Goal: Navigation & Orientation: Find specific page/section

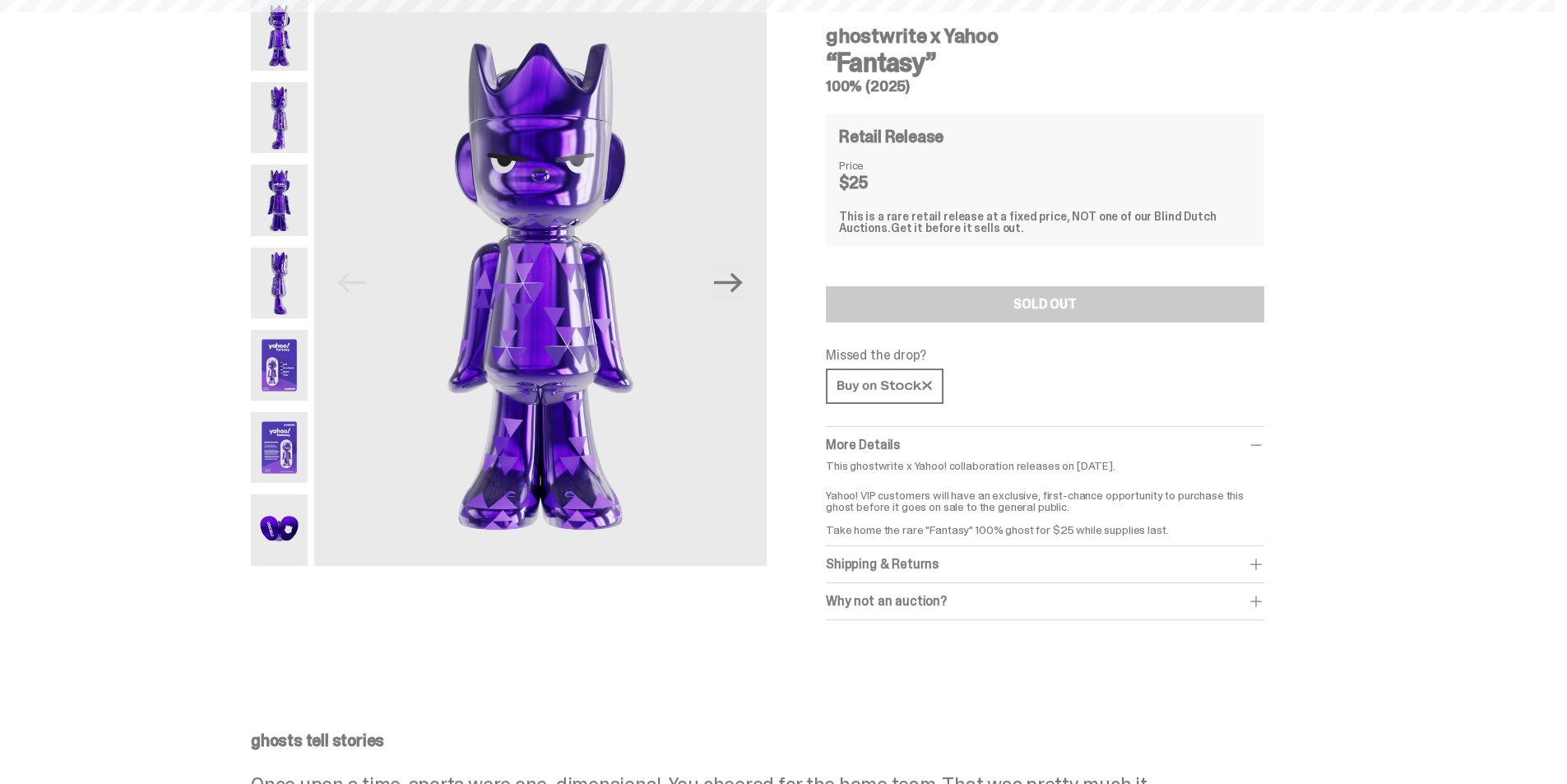
scroll to position [0, 2715]
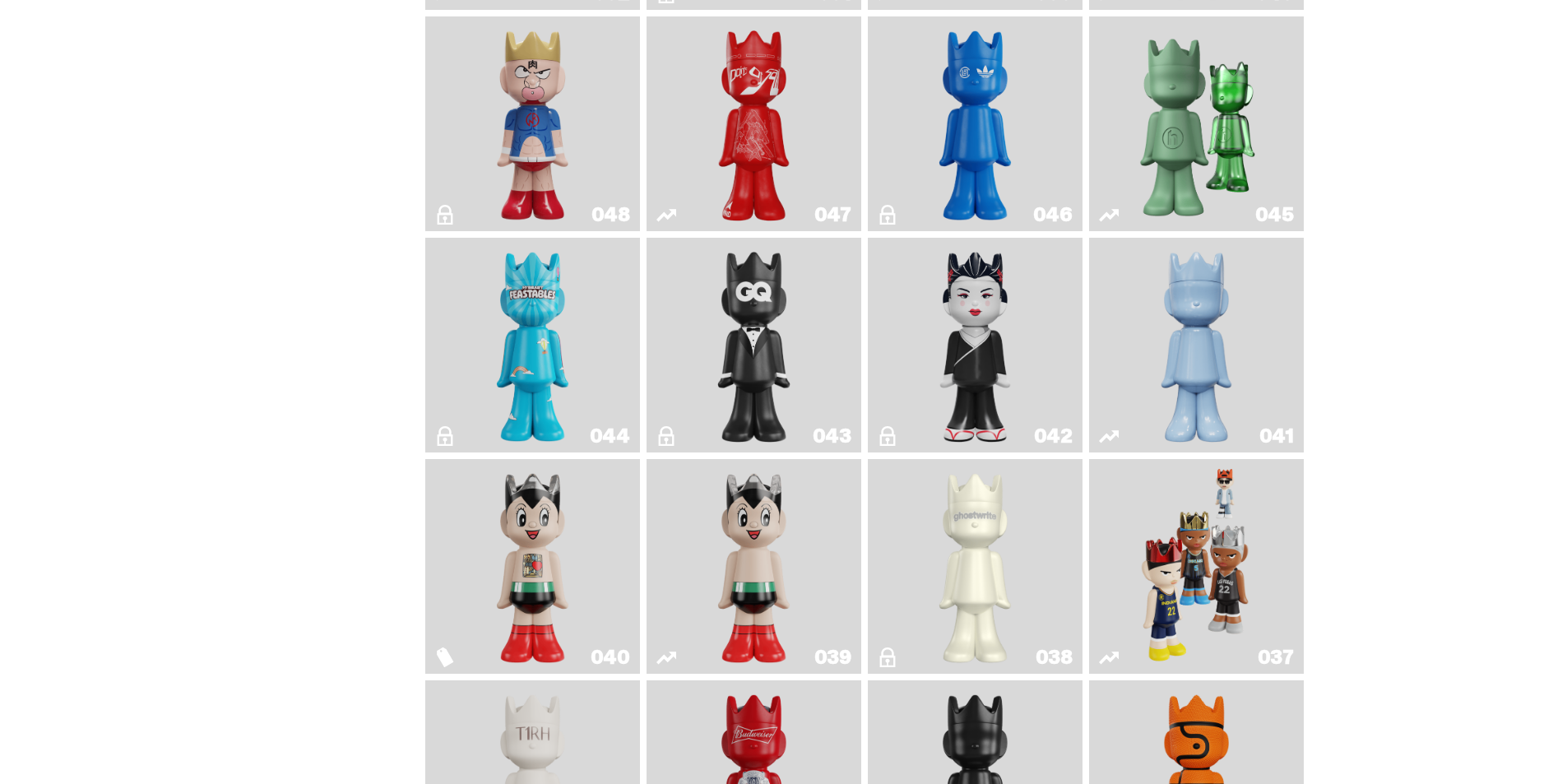
scroll to position [823, 0]
click at [783, 321] on img "Black Tie" at bounding box center [754, 344] width 87 height 201
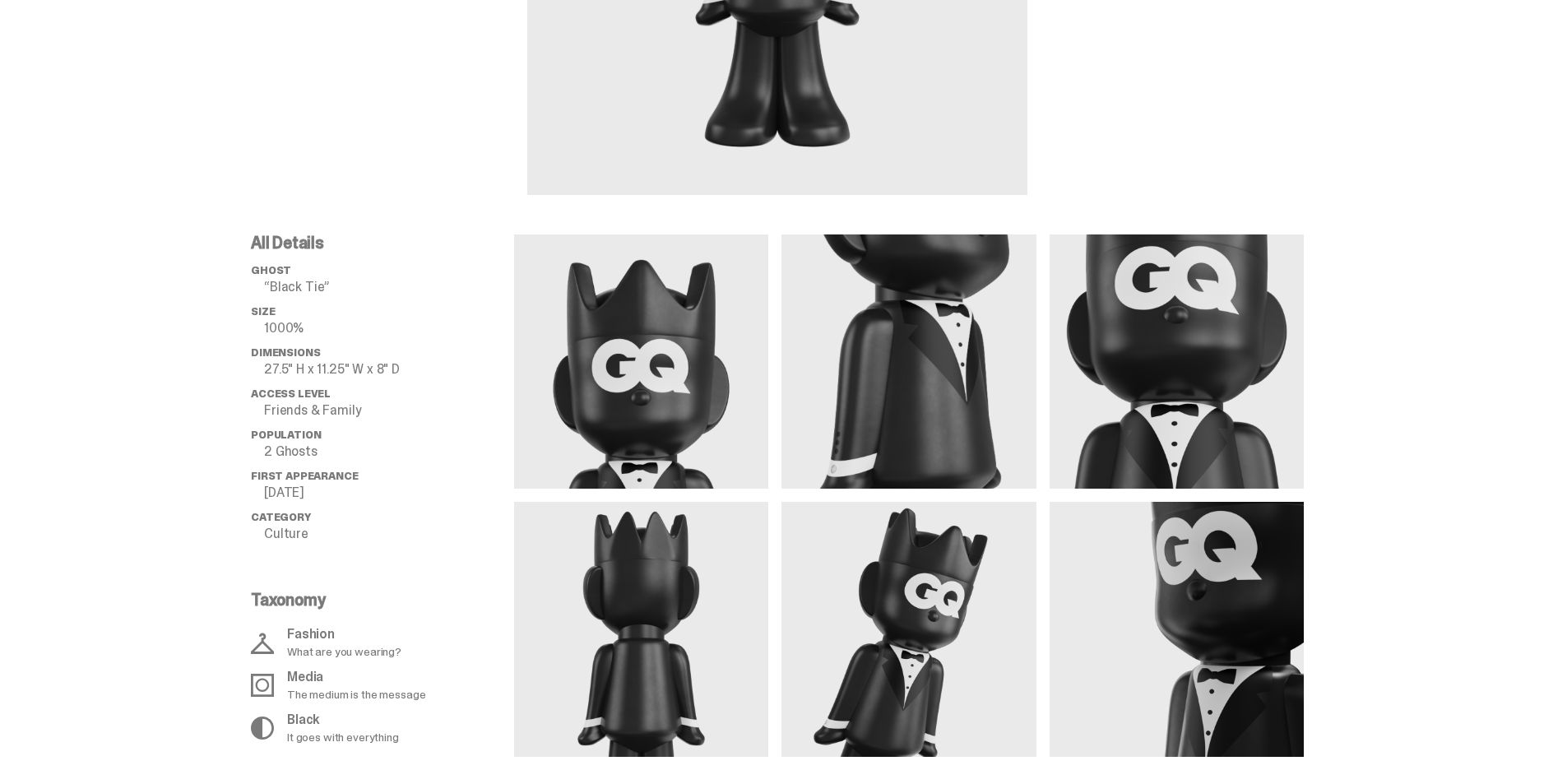
scroll to position [493, 0]
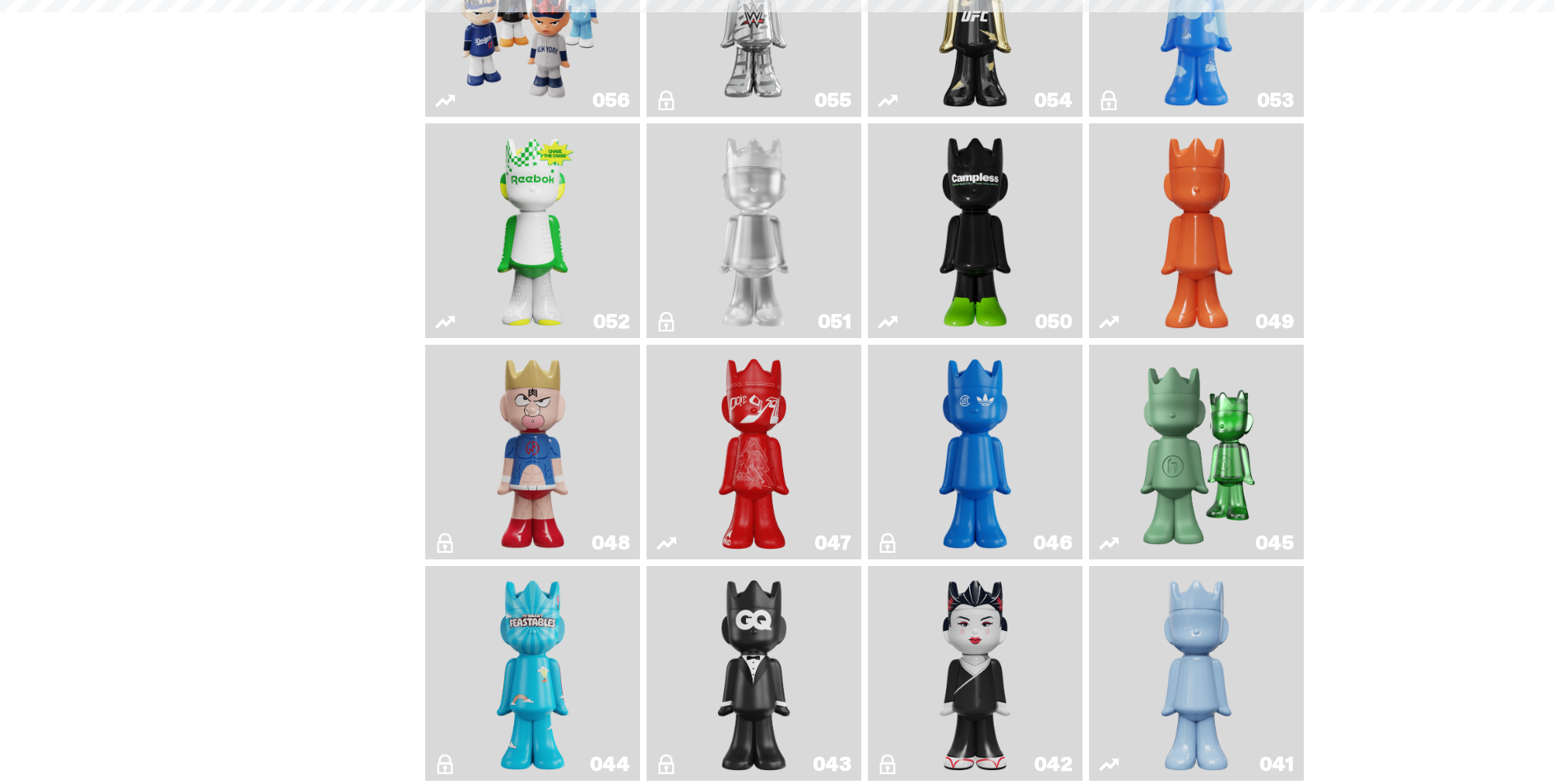
scroll to position [823, 0]
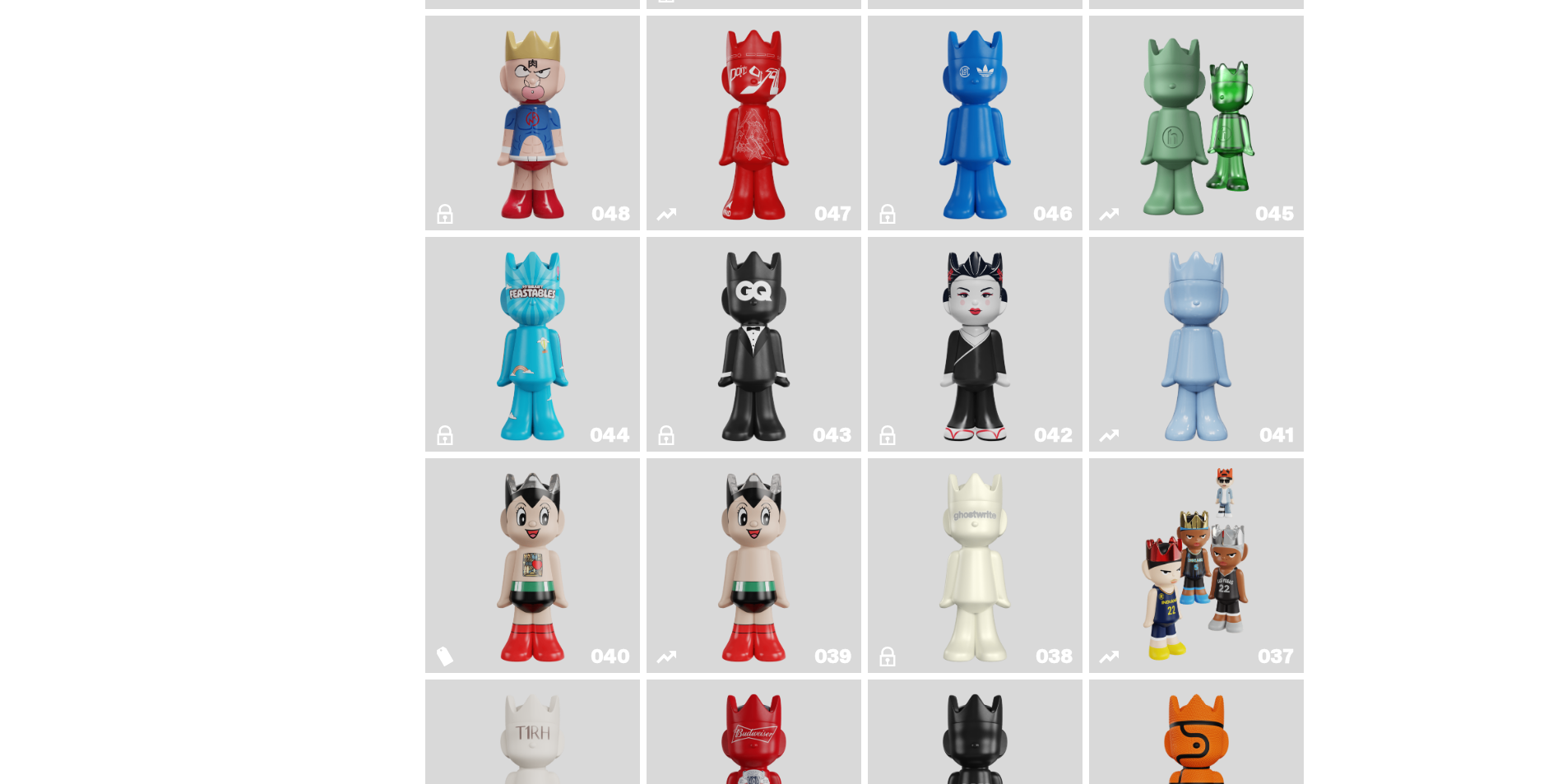
click at [569, 556] on img "Astro Boy (Heart)" at bounding box center [533, 565] width 87 height 201
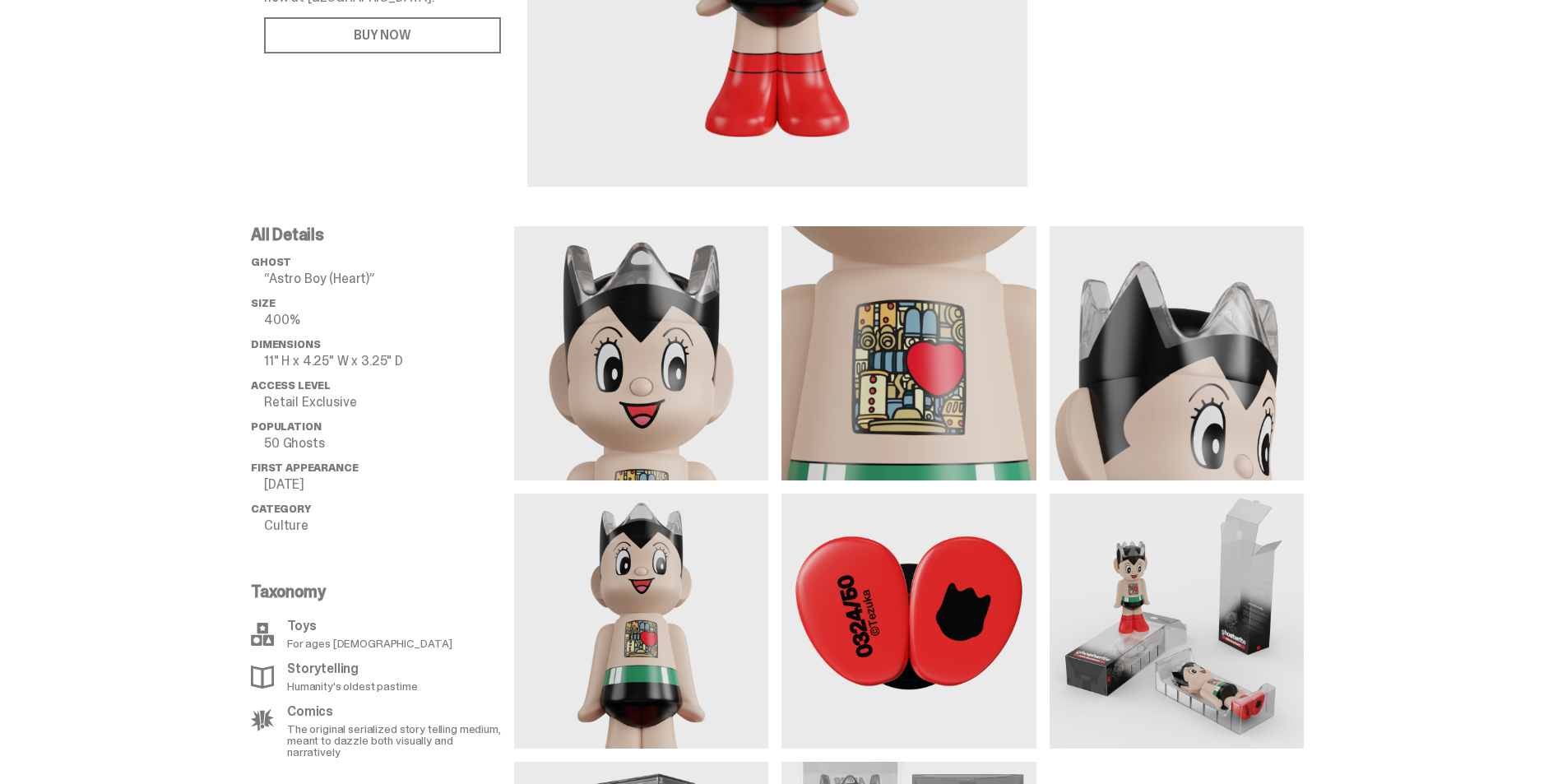
scroll to position [741, 0]
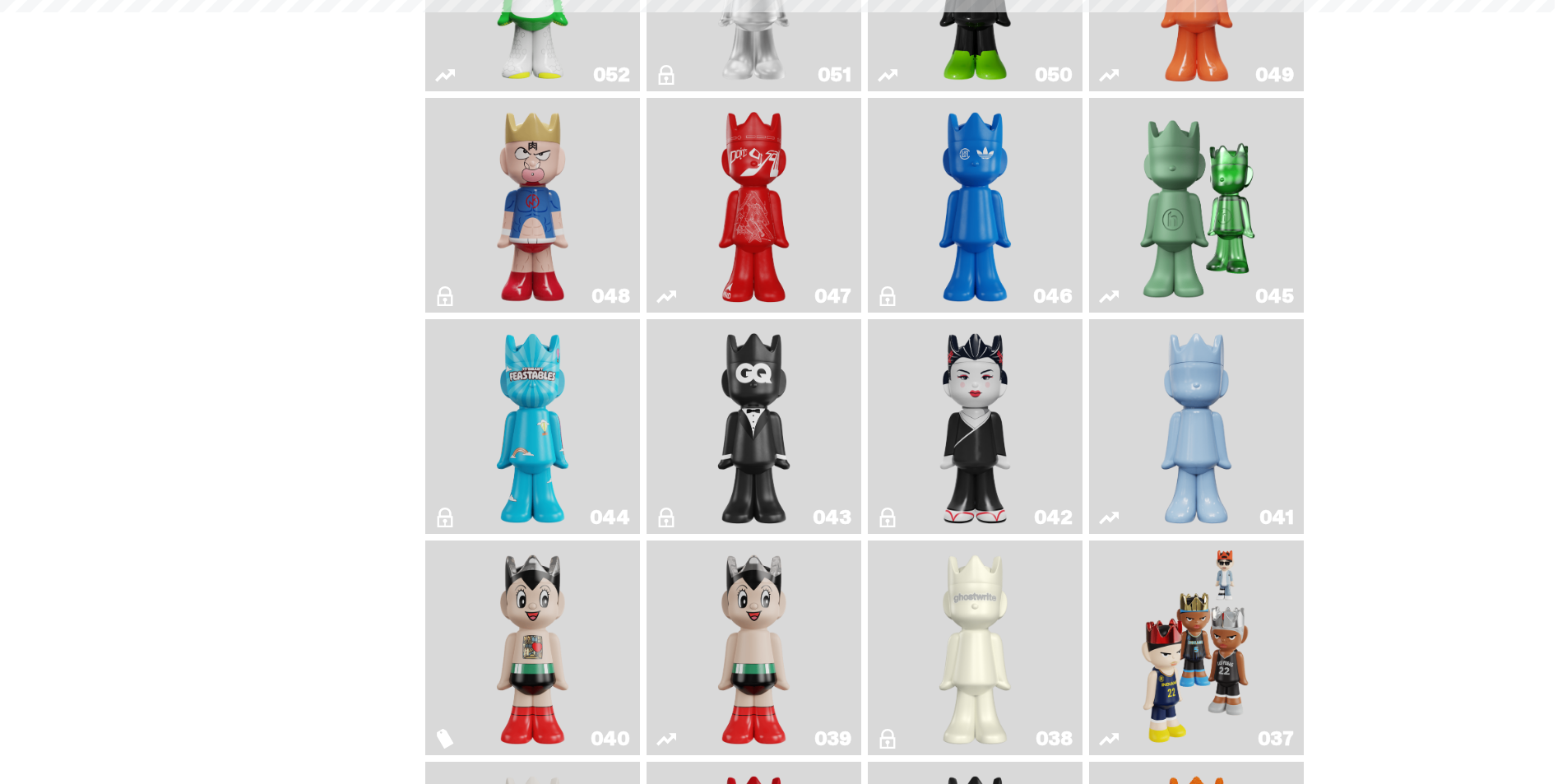
scroll to position [823, 0]
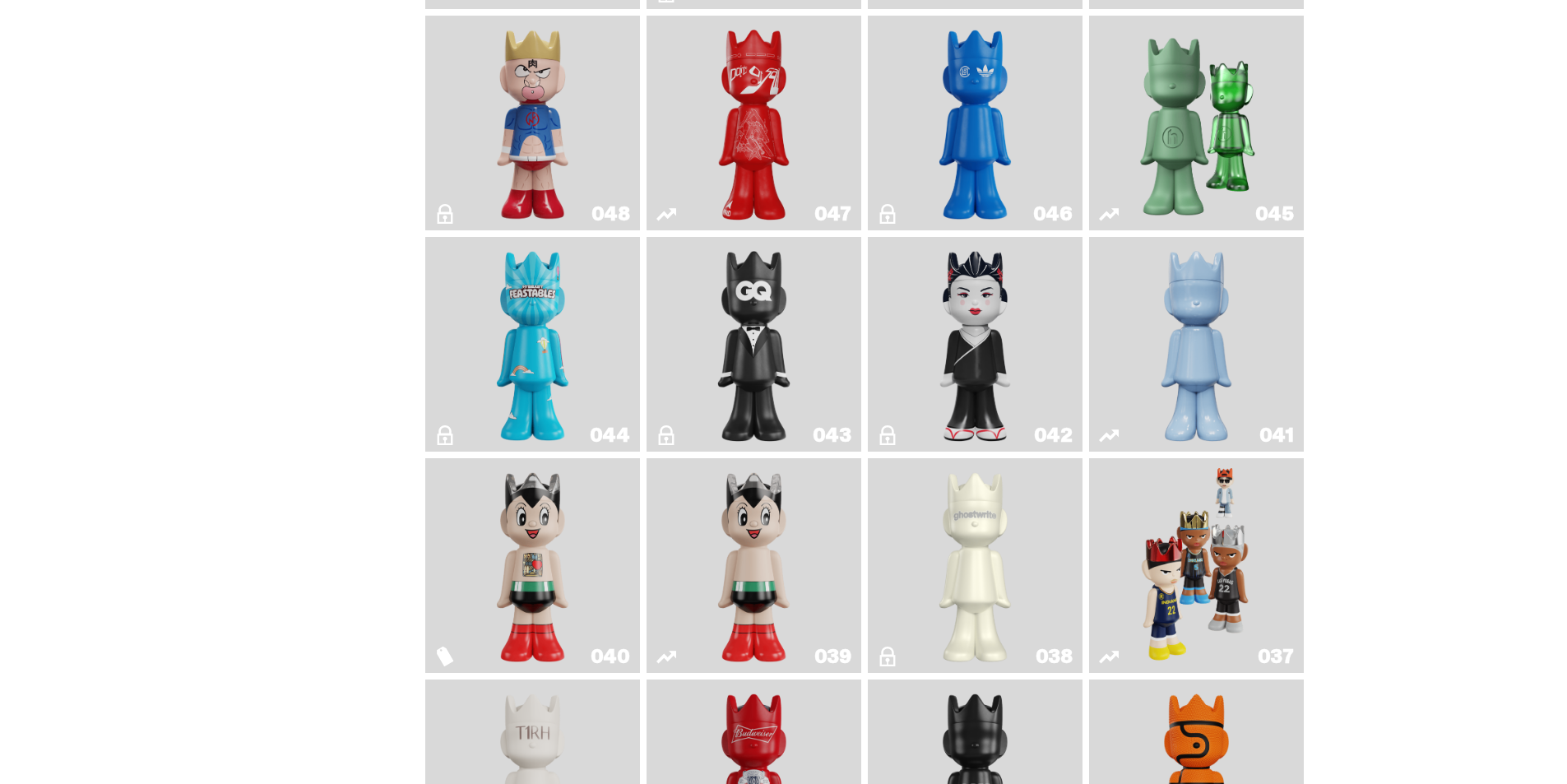
click at [768, 566] on img "Astro Boy" at bounding box center [754, 565] width 87 height 201
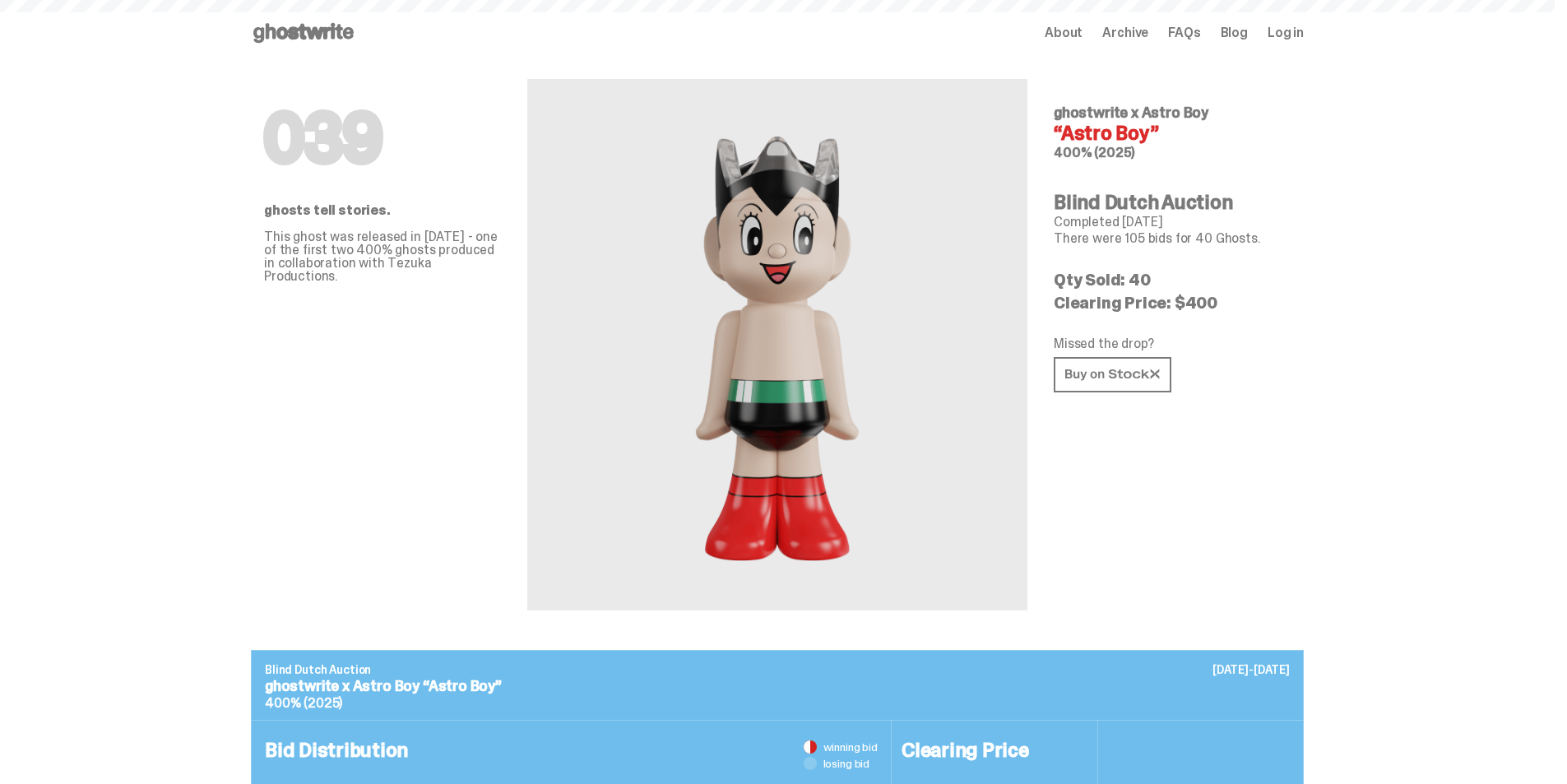
scroll to position [823, 0]
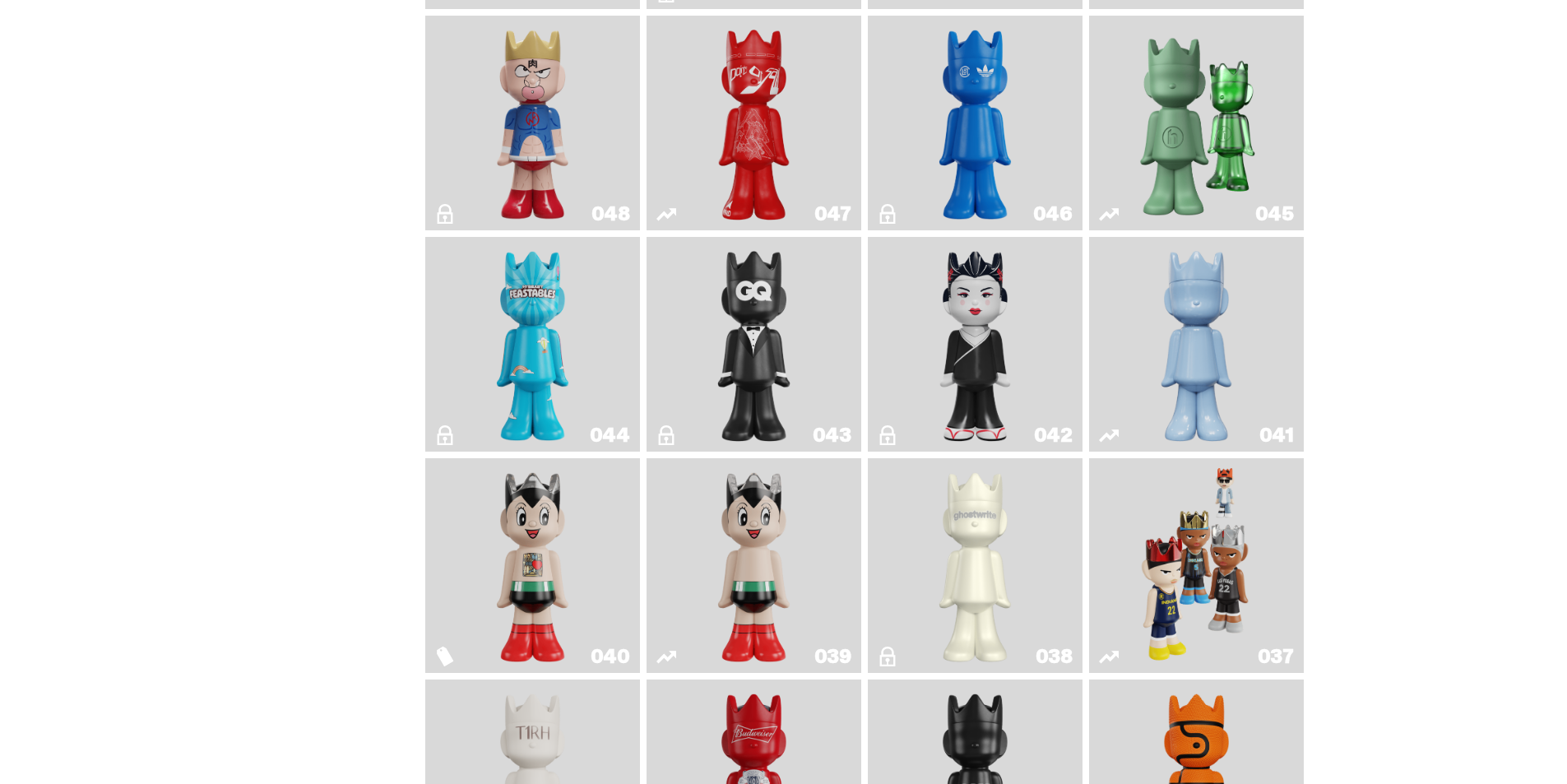
click at [553, 573] on img "Astro Boy (Heart)" at bounding box center [533, 565] width 87 height 201
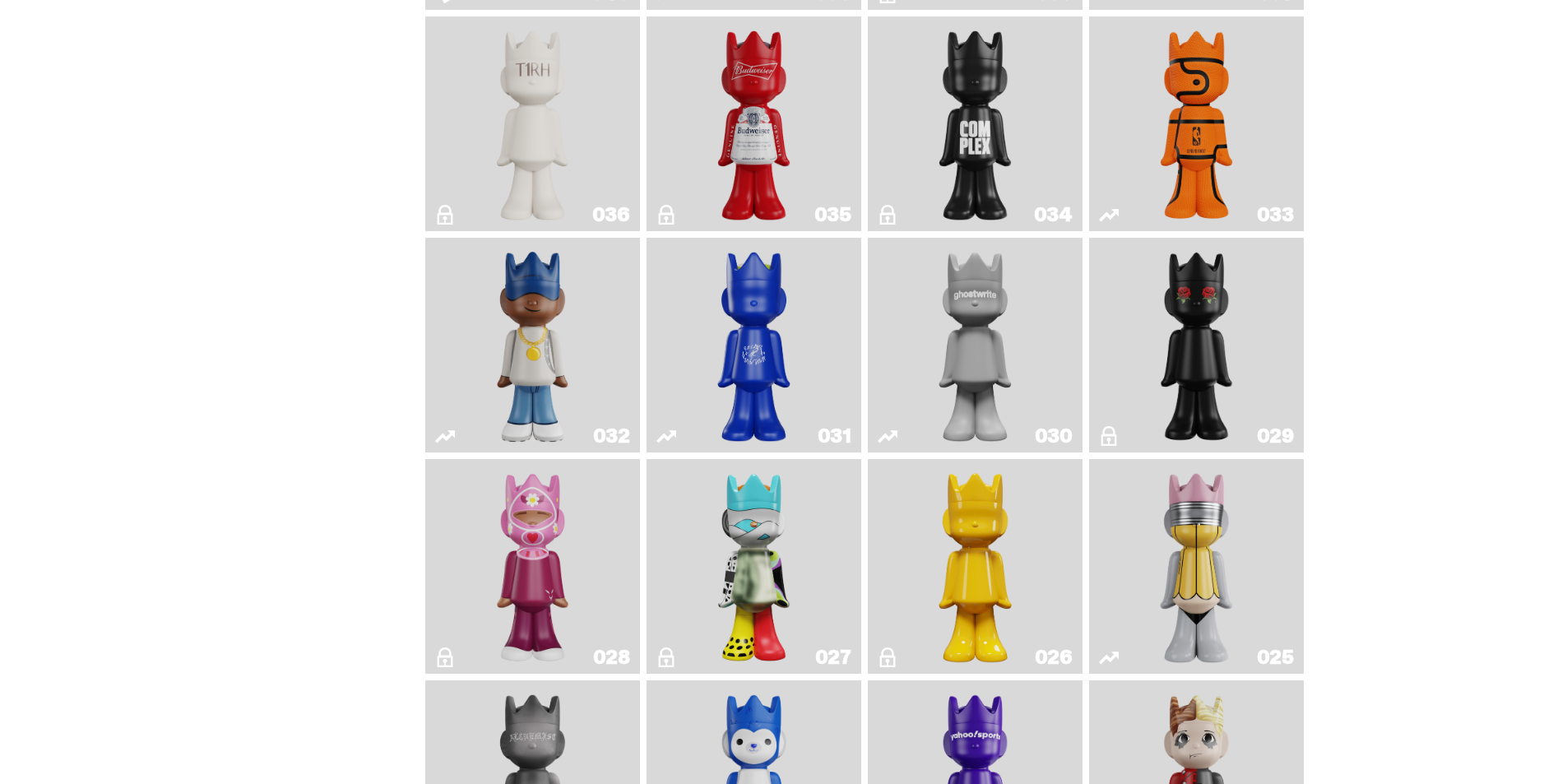
scroll to position [1973, 0]
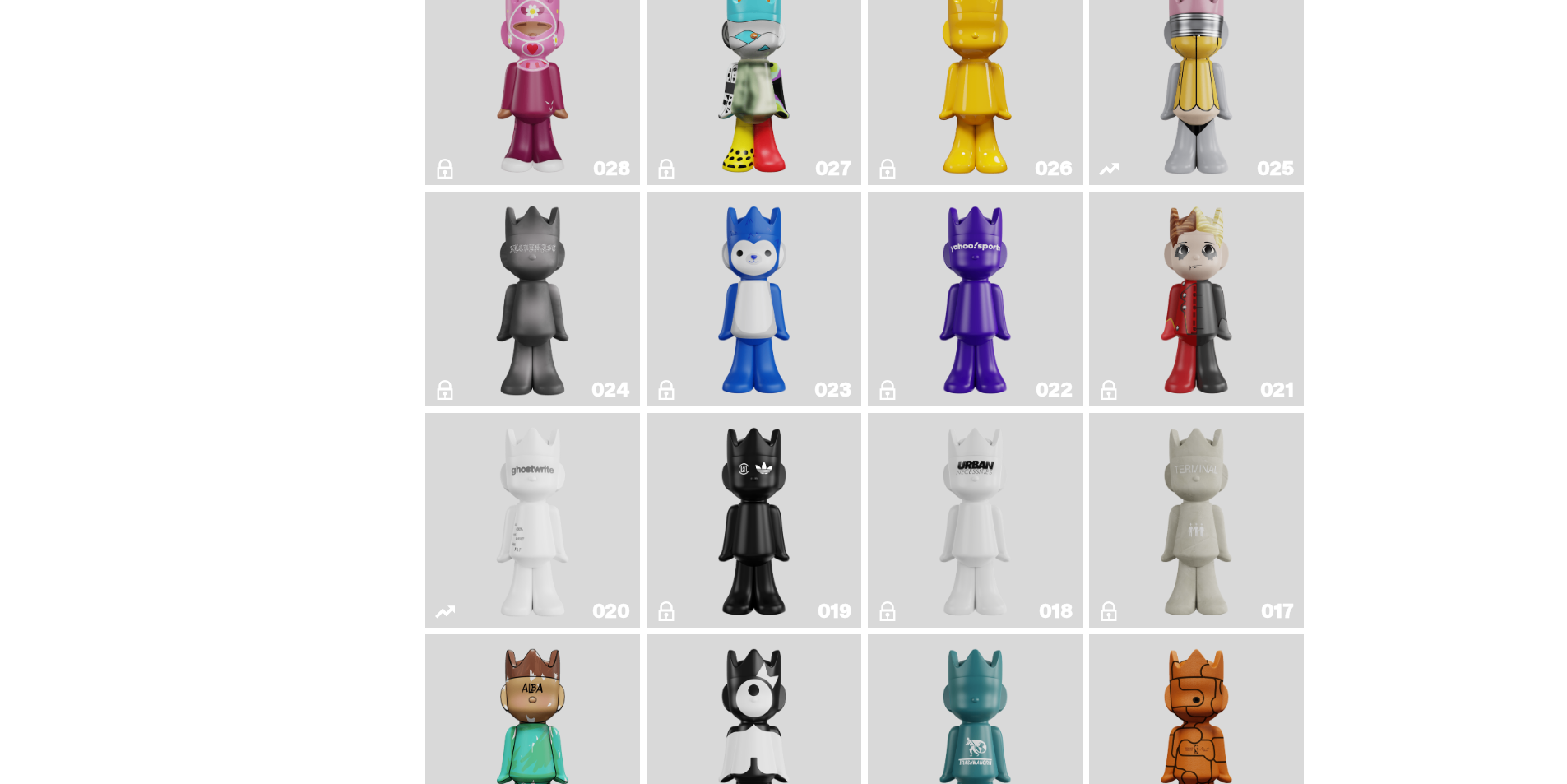
click at [952, 304] on img "Yahoo!" at bounding box center [975, 298] width 87 height 201
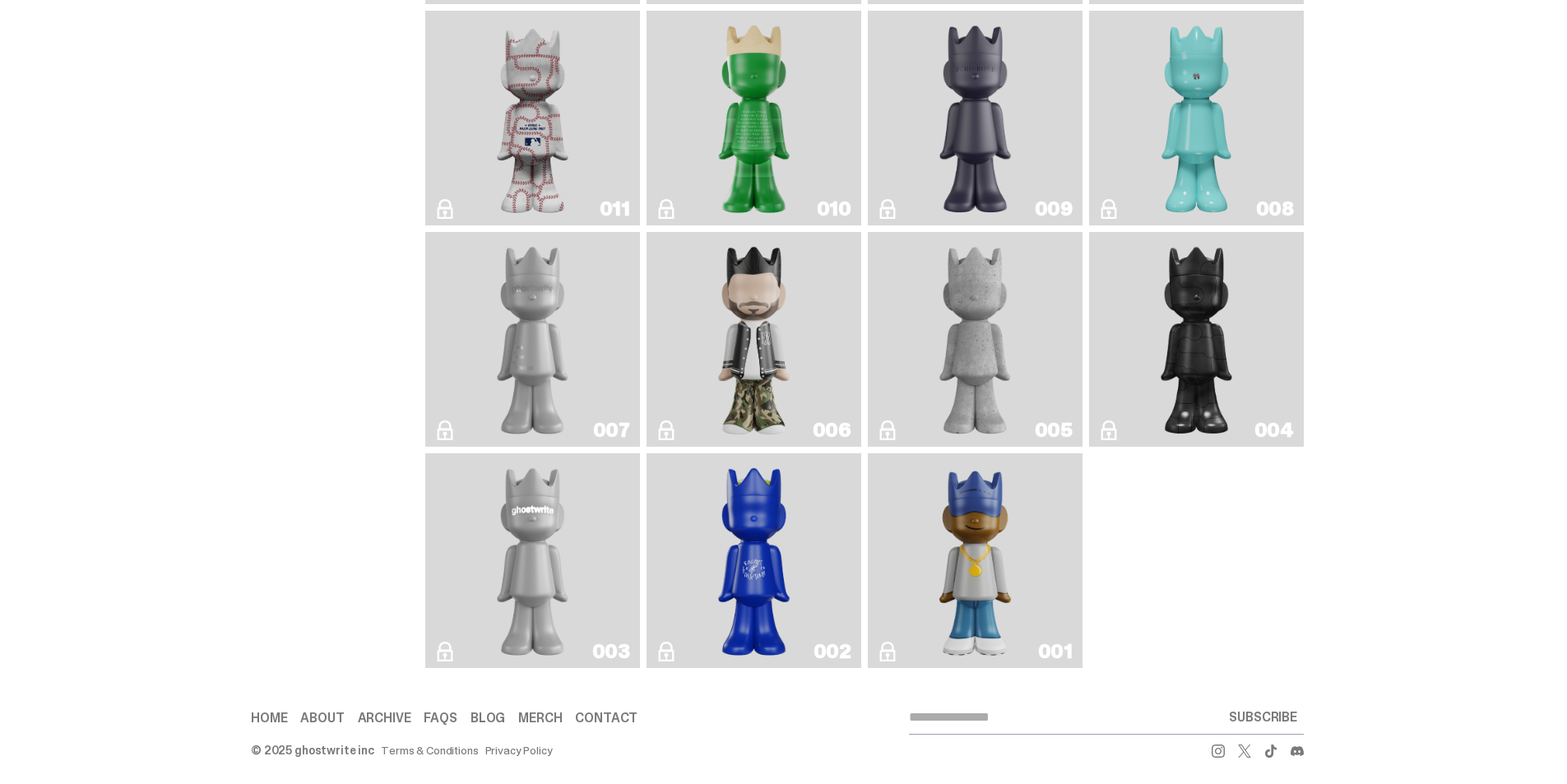
scroll to position [2849, 0]
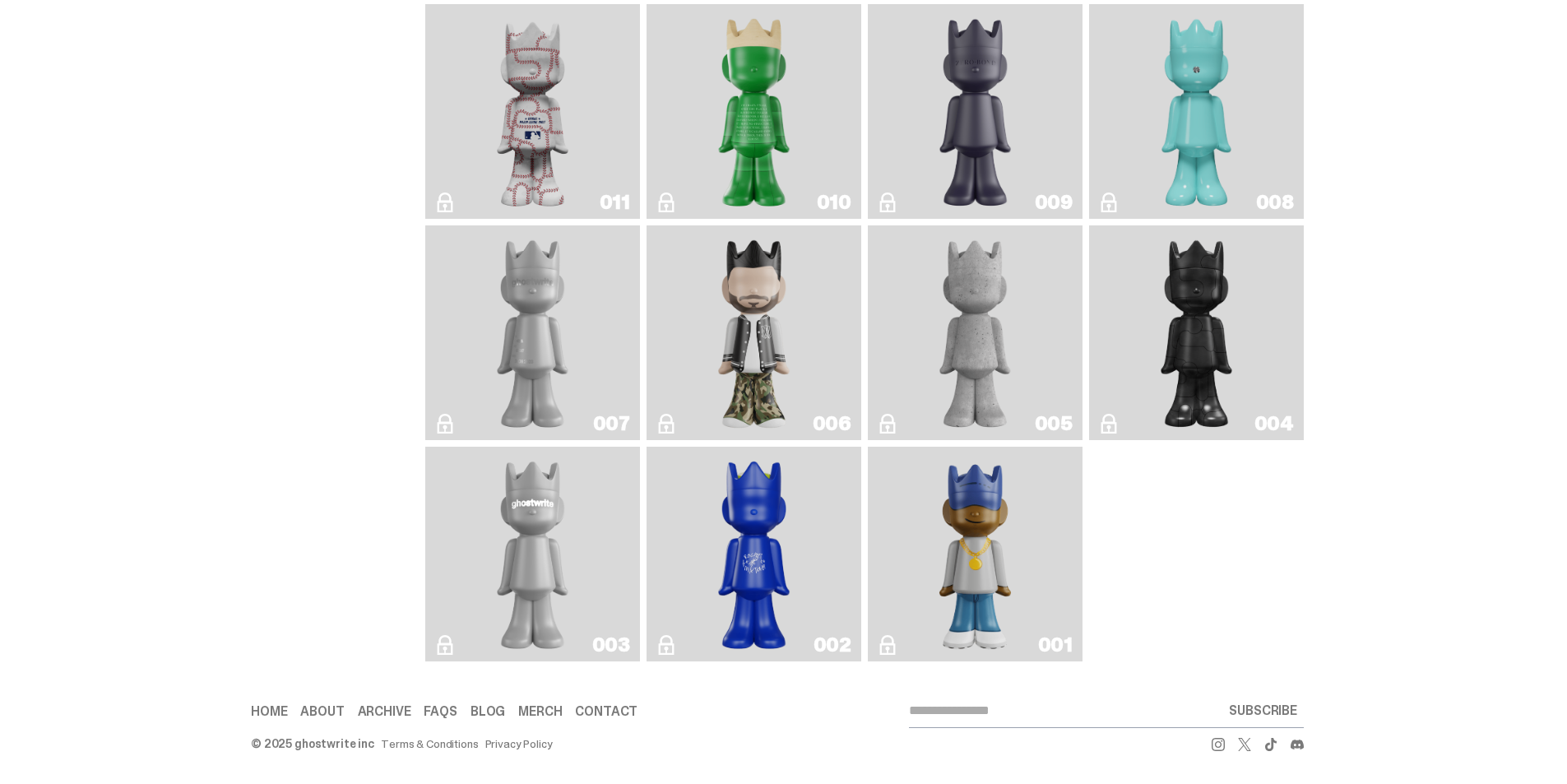
click at [968, 537] on img "Eastside Golf" at bounding box center [974, 554] width 86 height 201
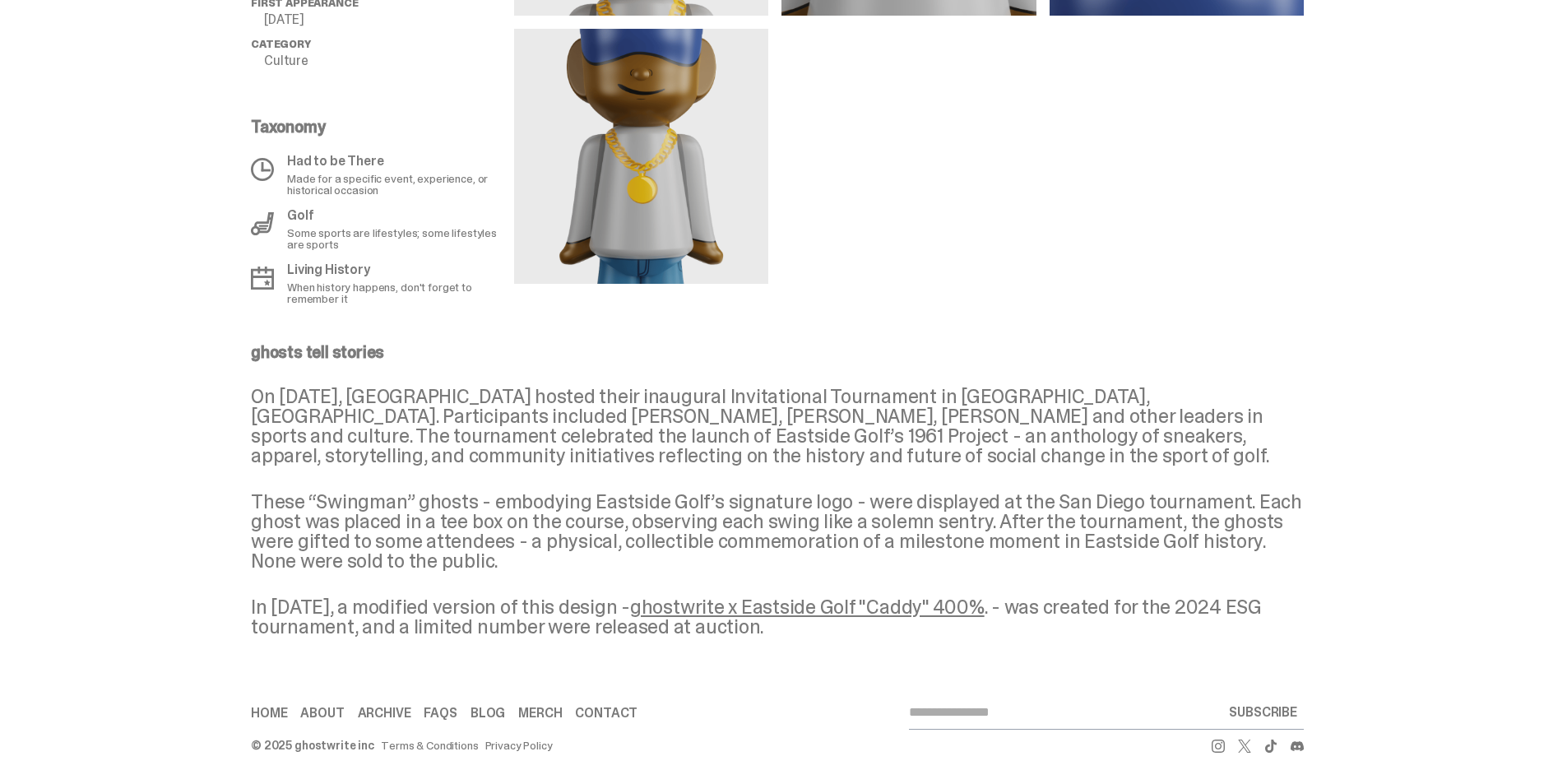
scroll to position [890, 0]
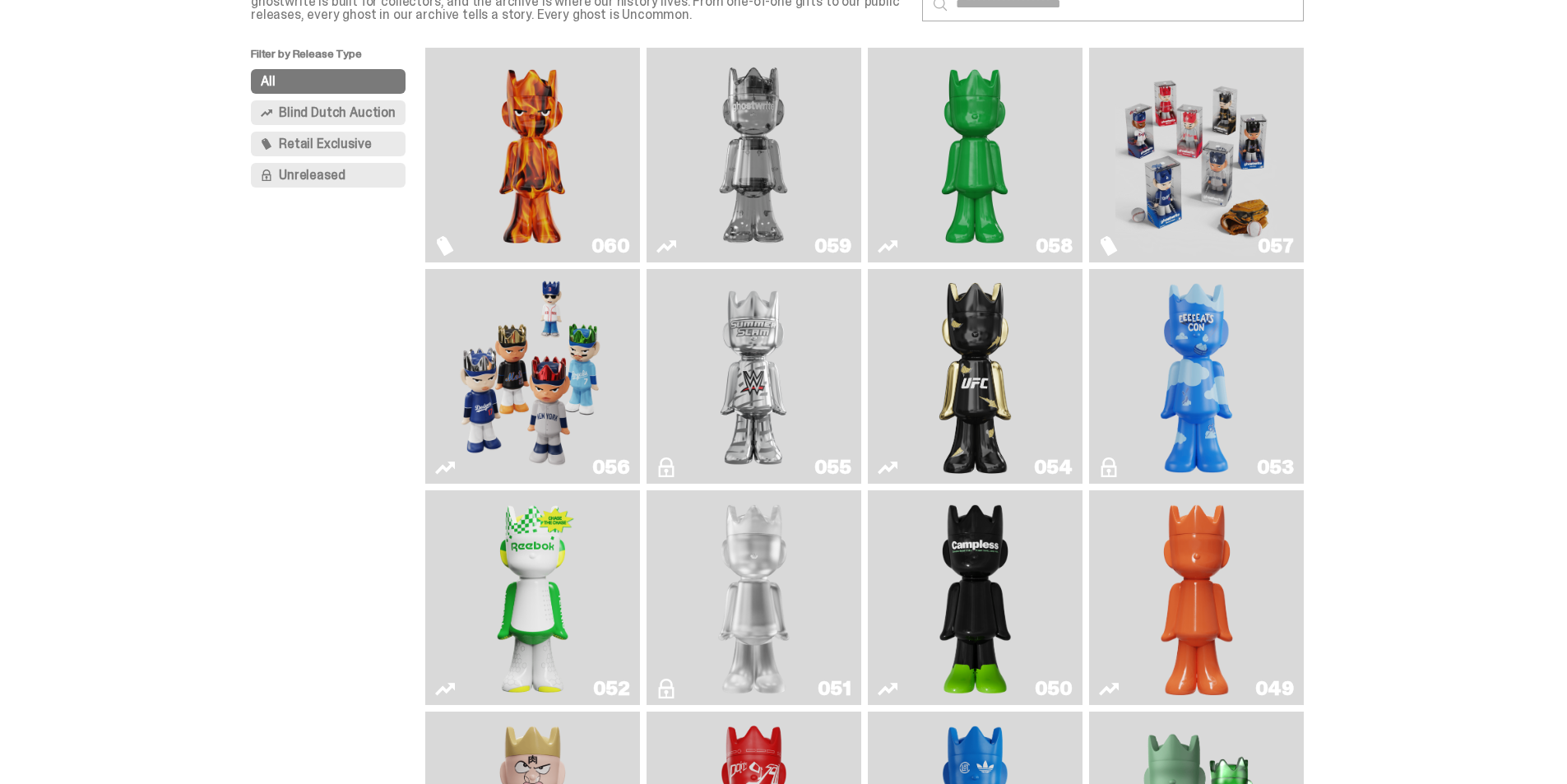
scroll to position [53, 0]
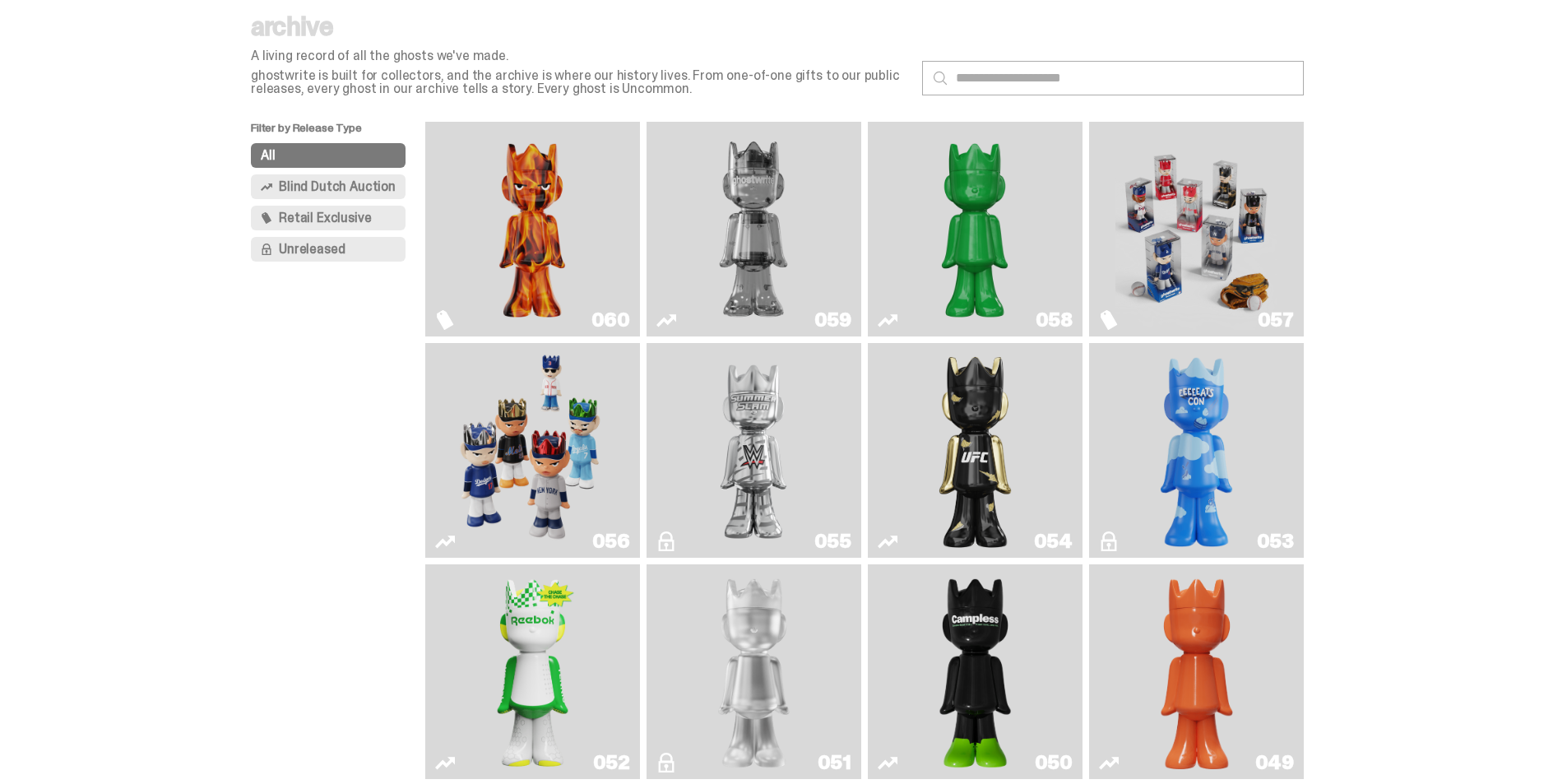
click at [537, 226] on img "Always On Fire" at bounding box center [532, 229] width 162 height 201
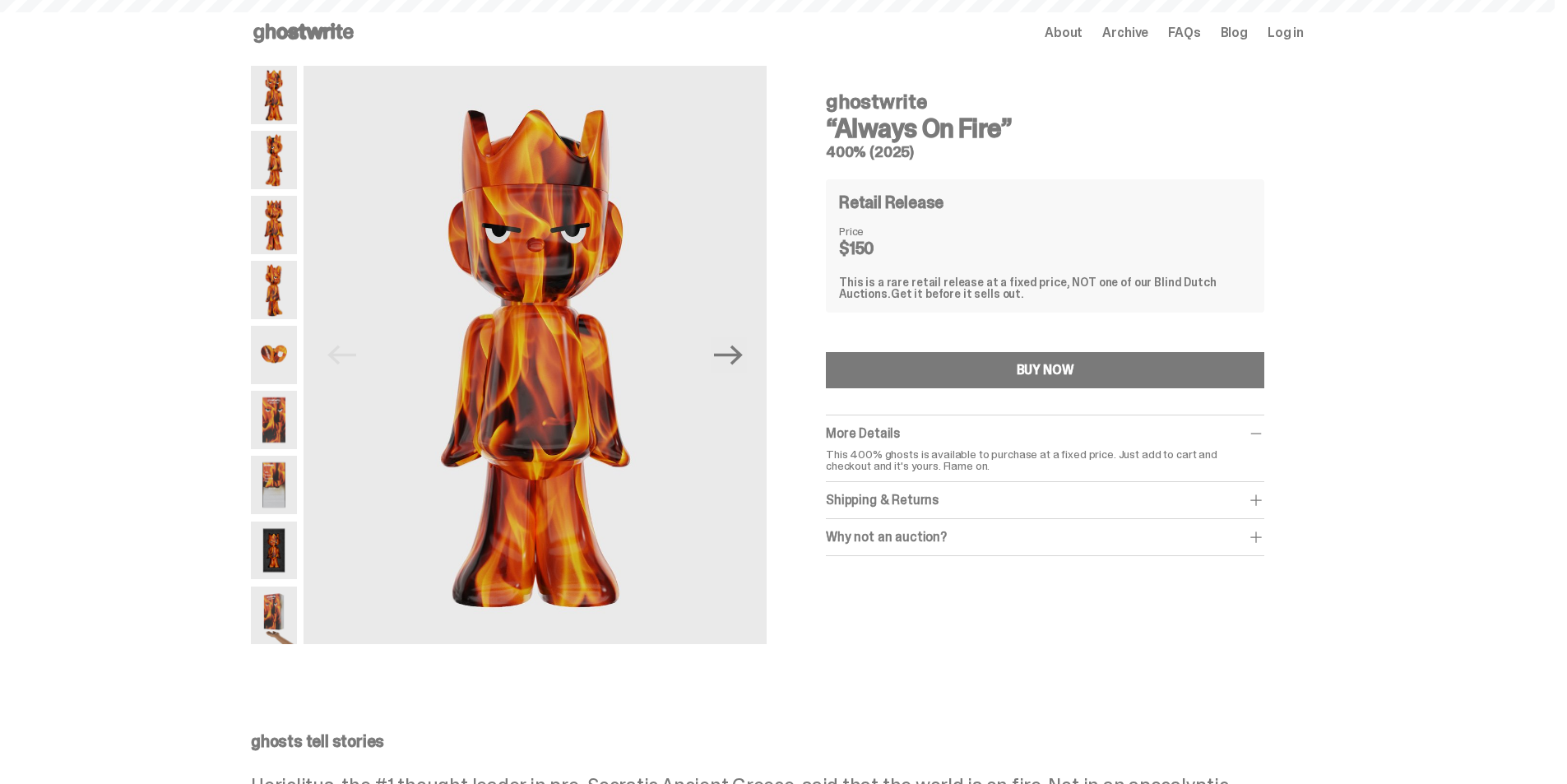
scroll to position [53, 0]
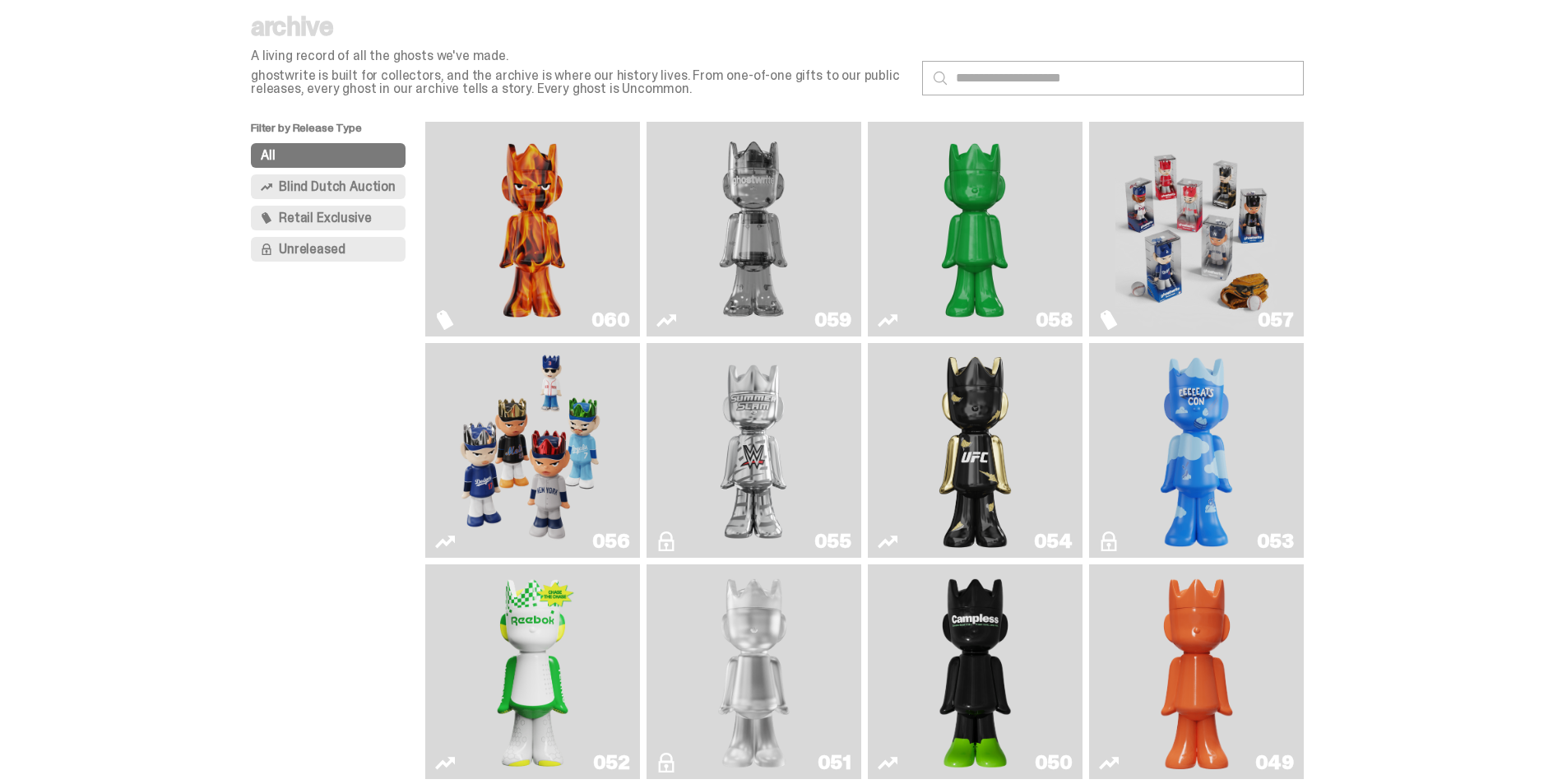
click at [1215, 240] on img "Game Face (2025)" at bounding box center [1196, 229] width 162 height 201
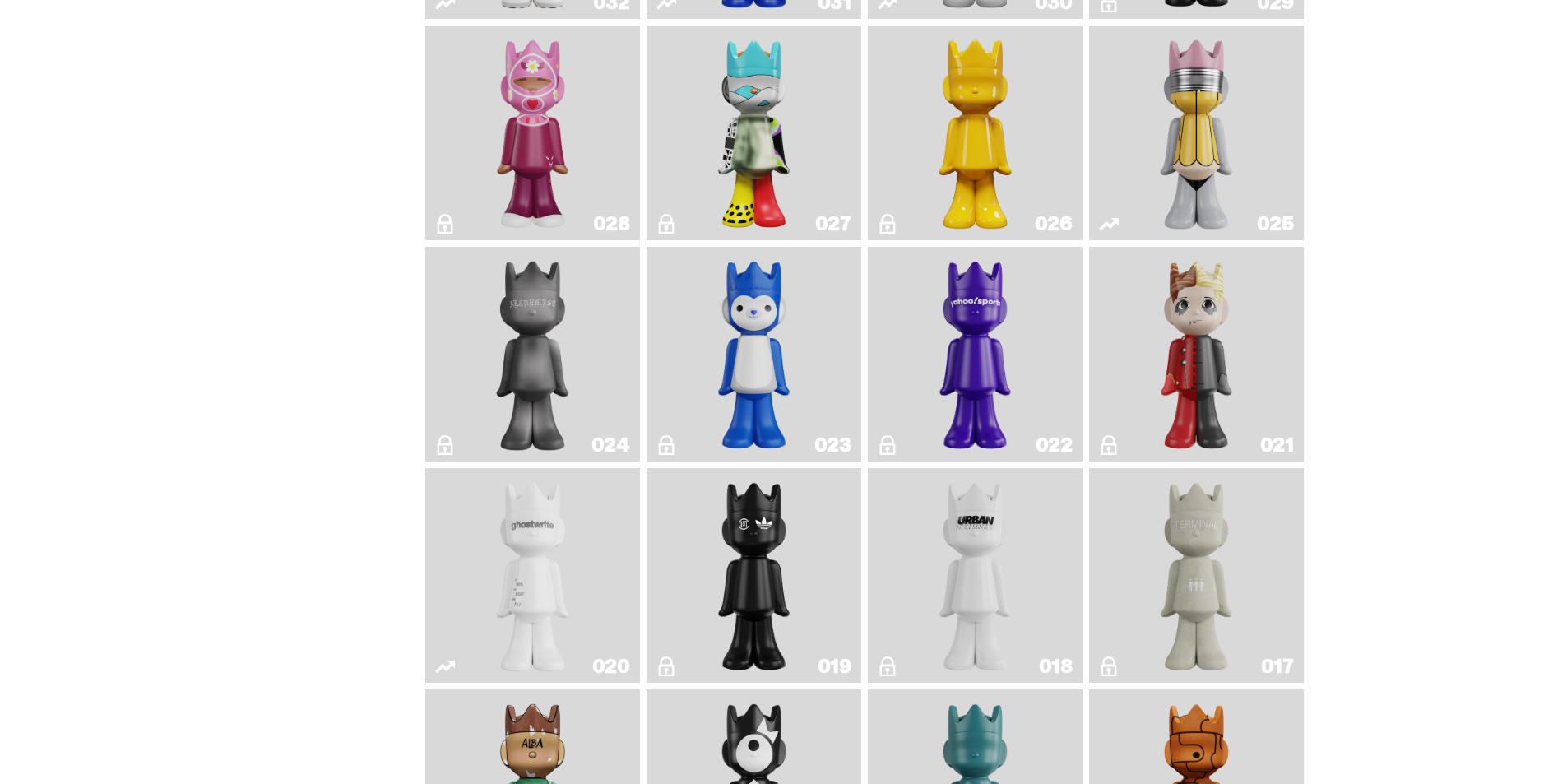
scroll to position [1615, 0]
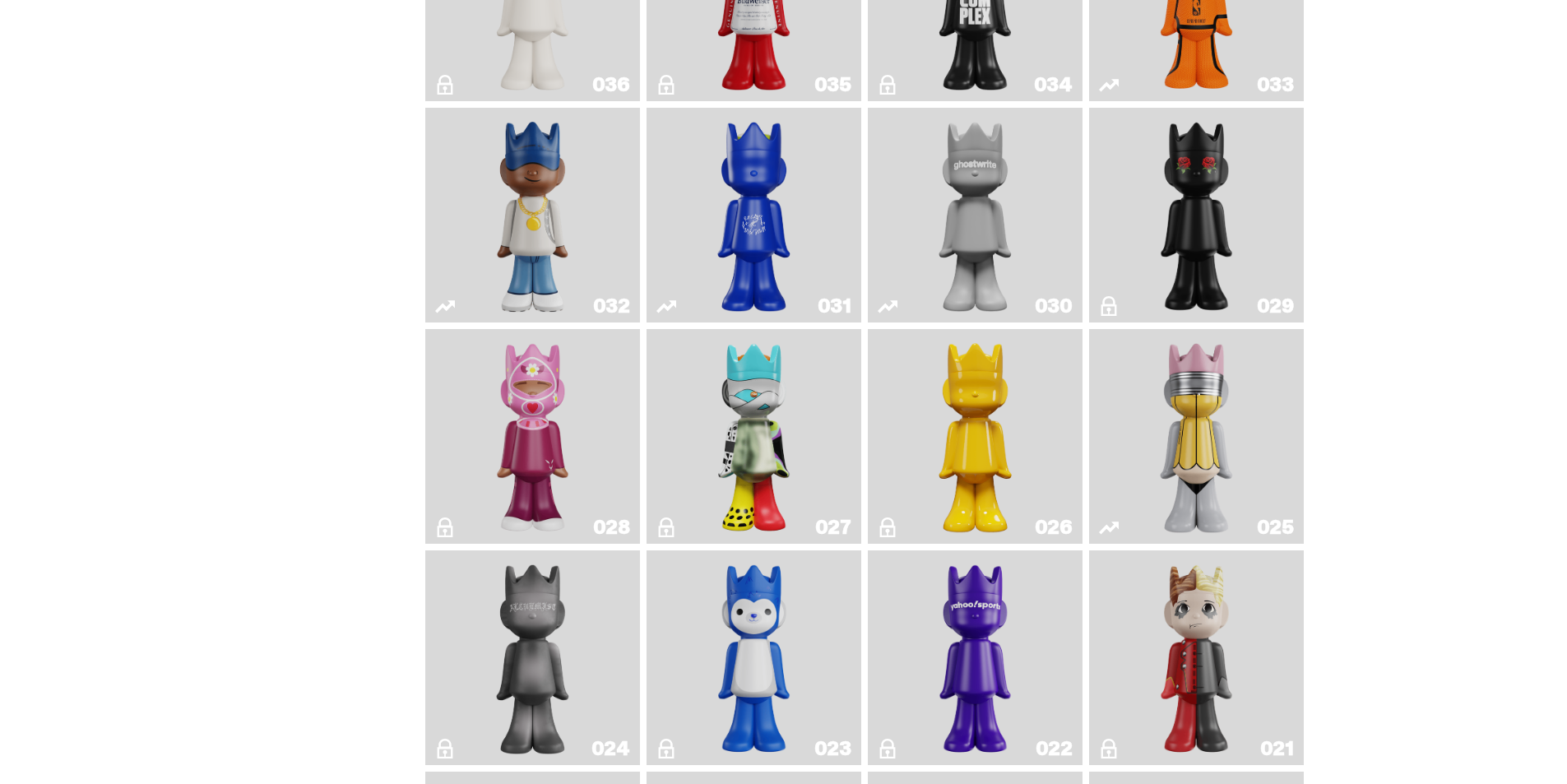
click at [1227, 639] on img "Magic Man" at bounding box center [1197, 656] width 87 height 201
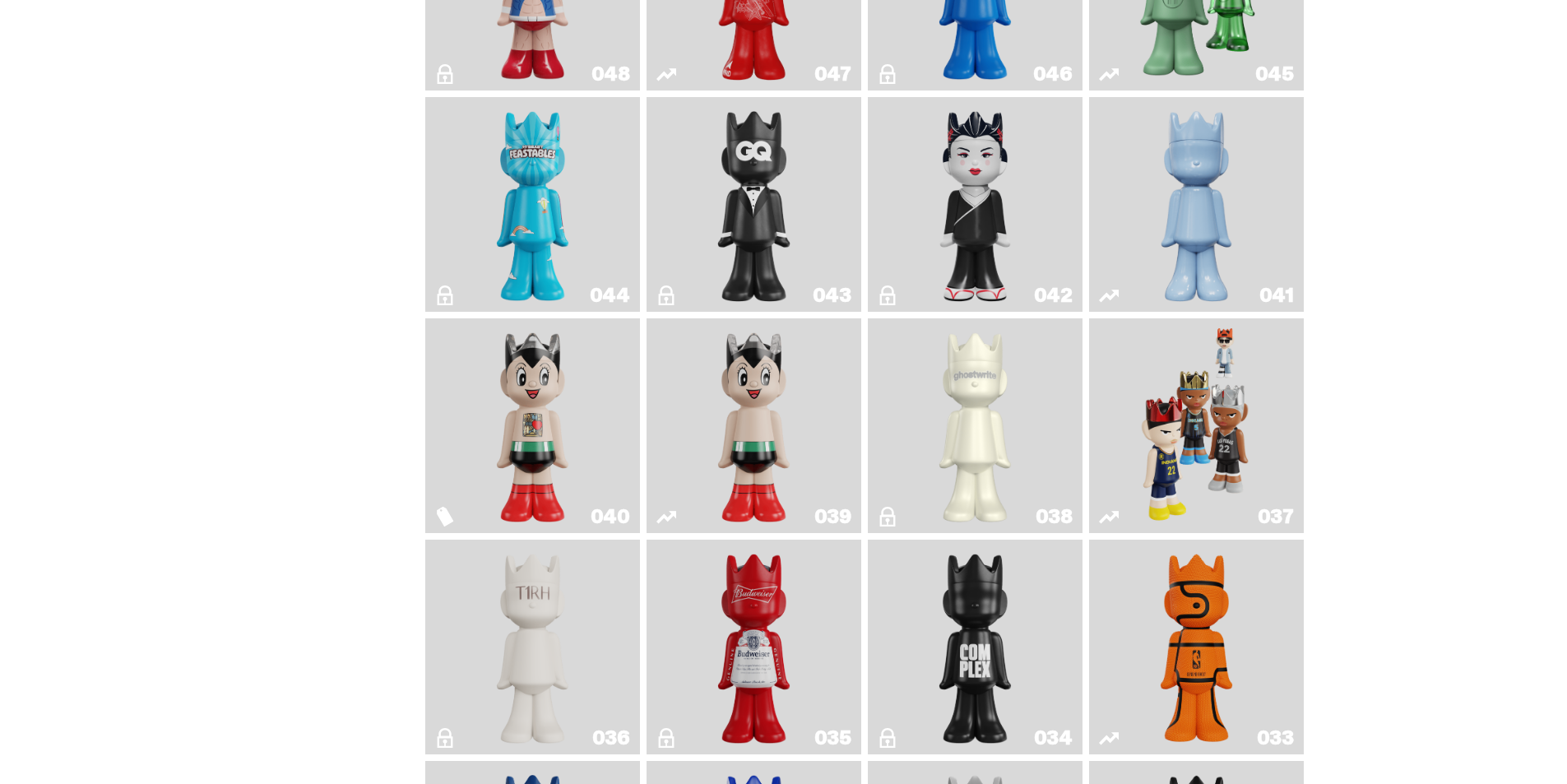
scroll to position [628, 0]
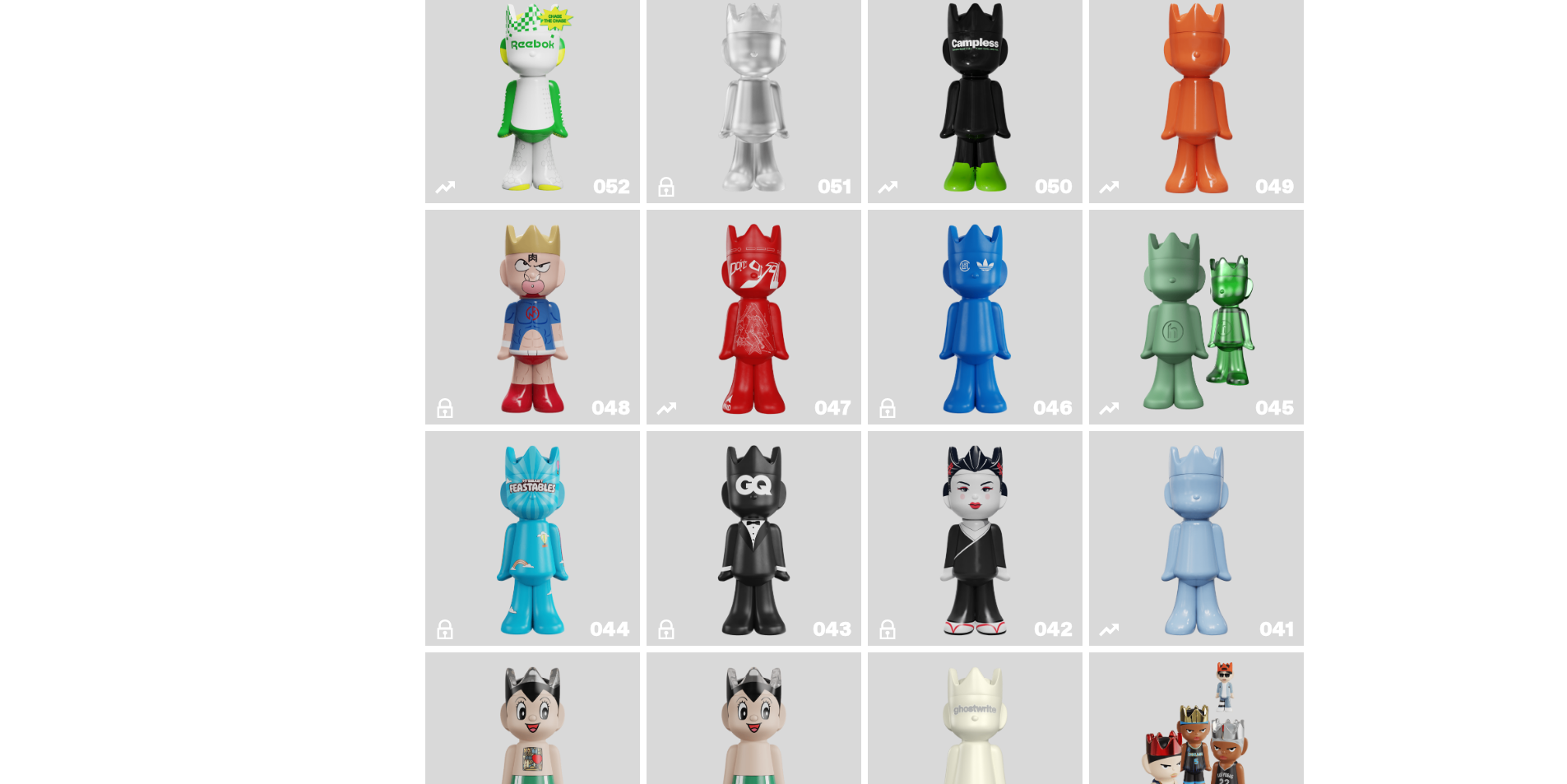
click at [982, 515] on img "Sei Less" at bounding box center [975, 537] width 87 height 201
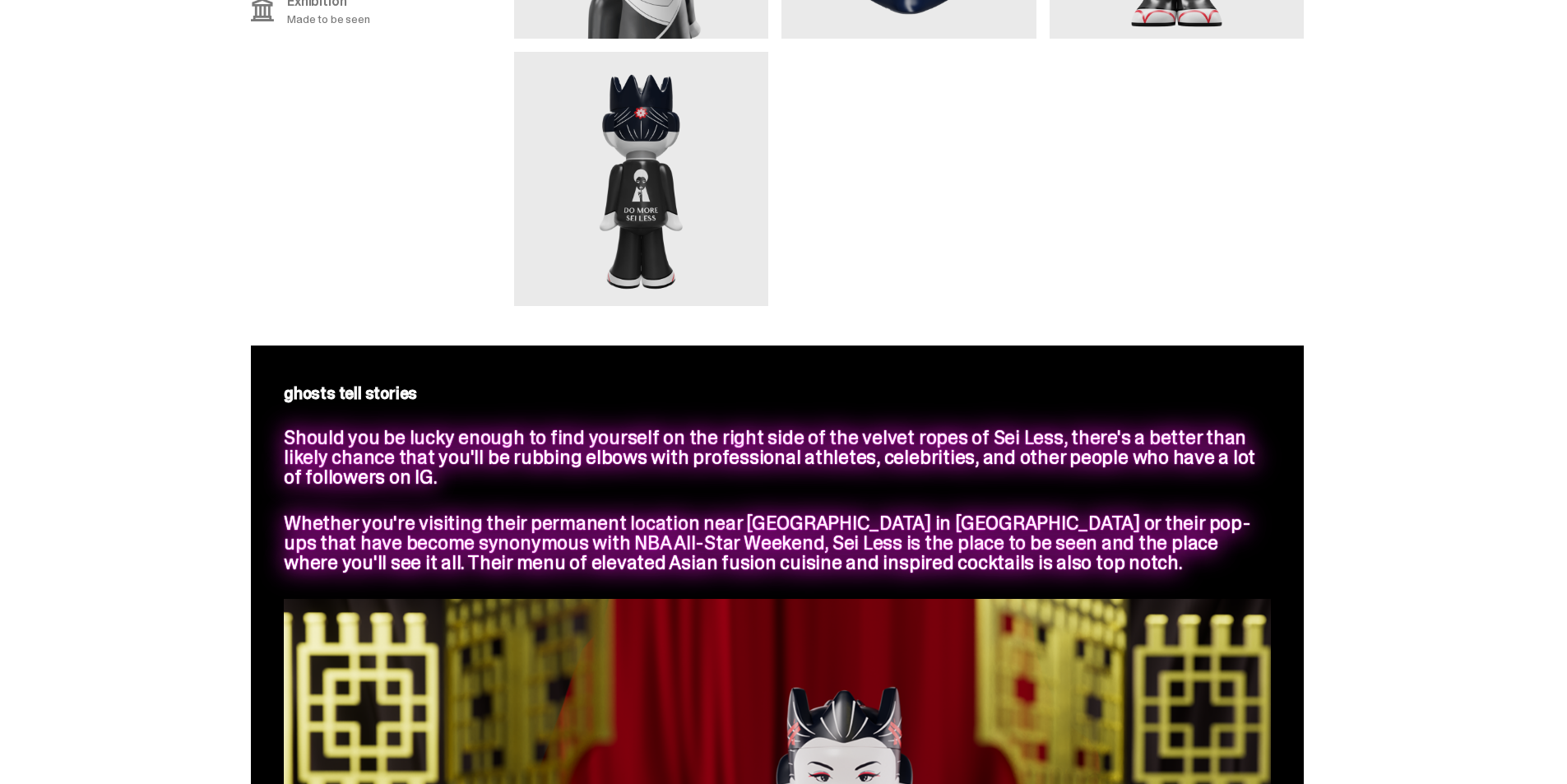
scroll to position [1129, 0]
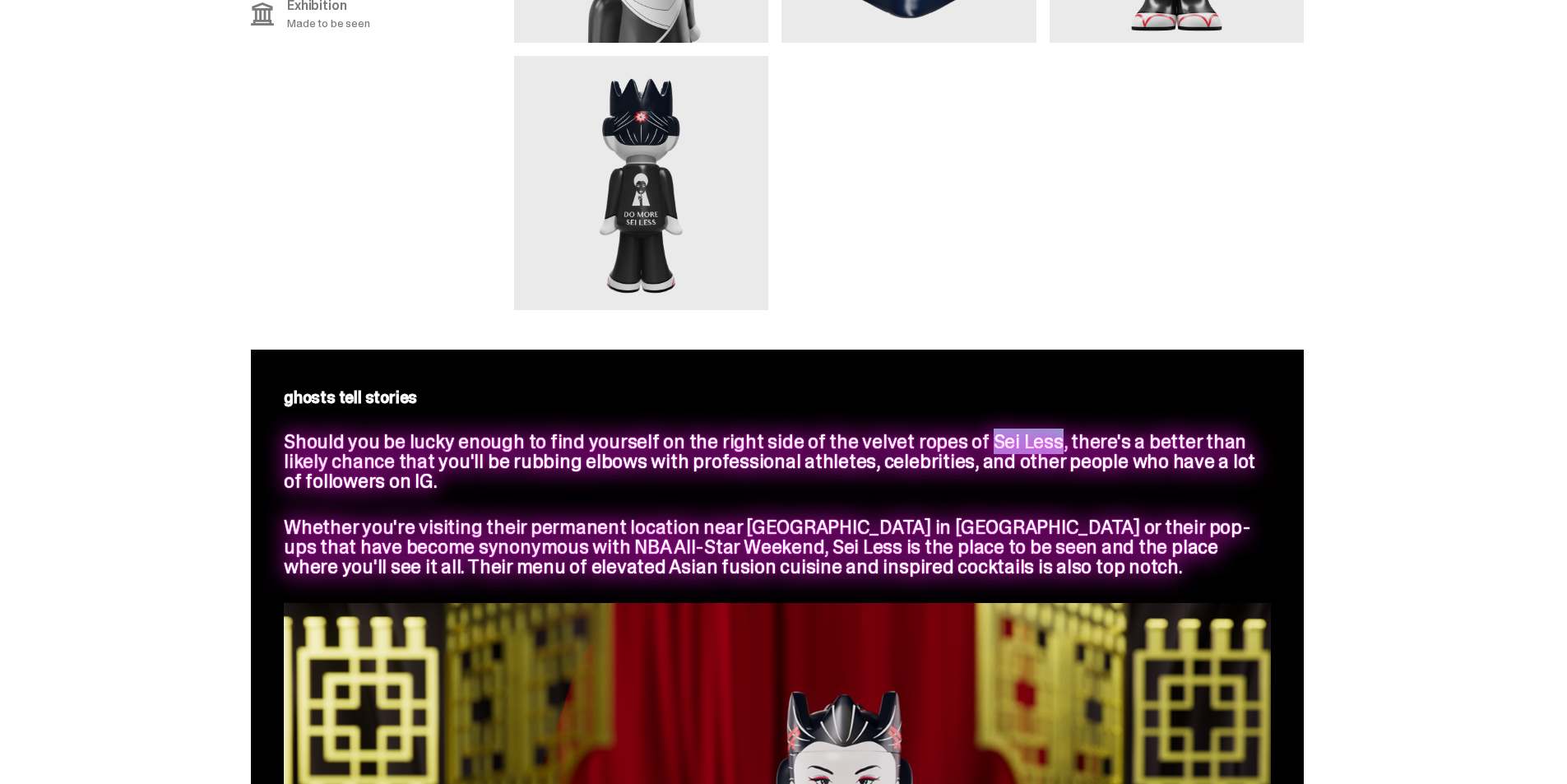
drag, startPoint x: 981, startPoint y: 439, endPoint x: 1045, endPoint y: 444, distance: 64.2
click at [1045, 444] on span "Should you be lucky enough to find yourself on the right side of the velvet rop…" at bounding box center [769, 461] width 972 height 65
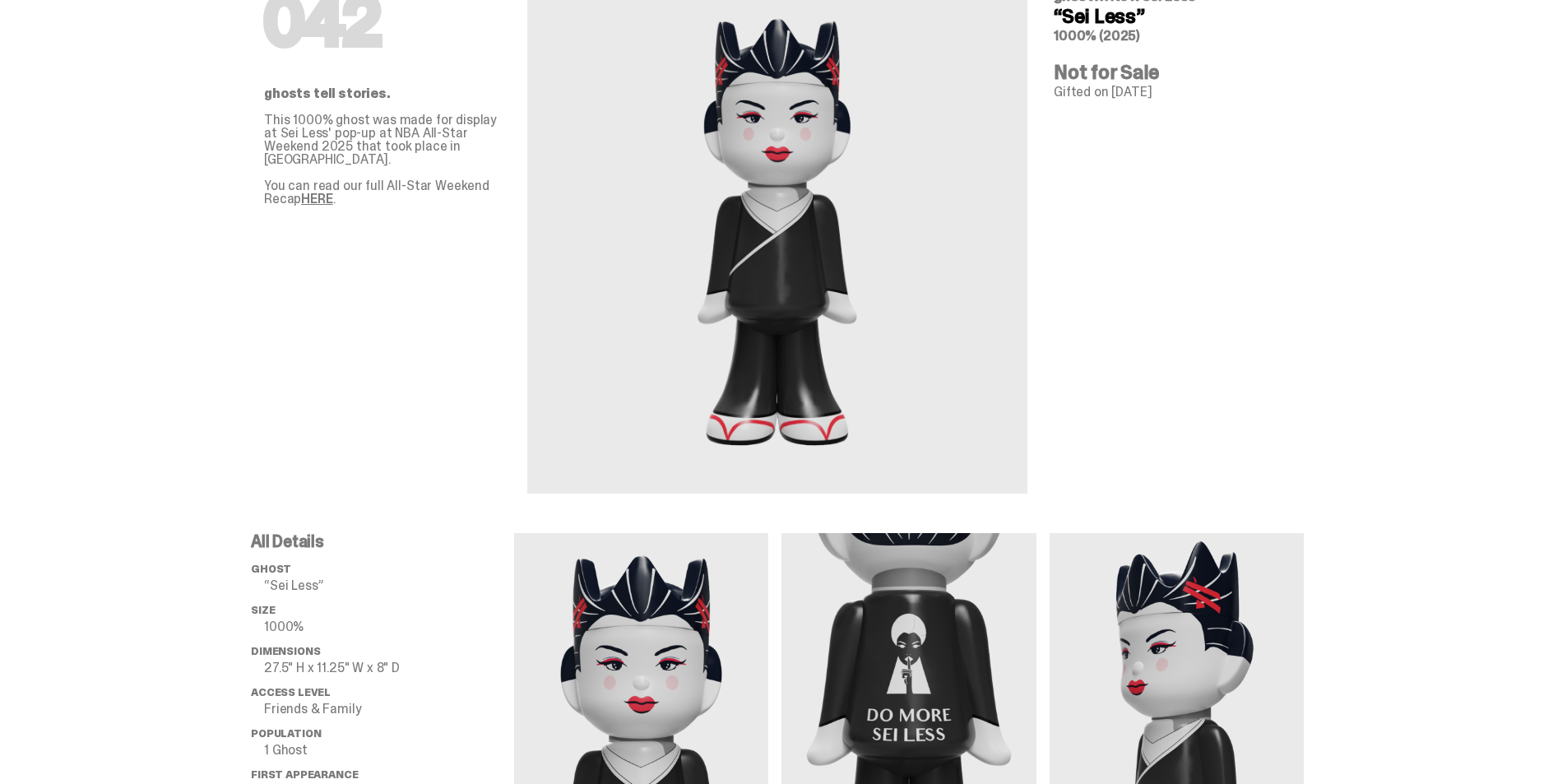
scroll to position [0, 0]
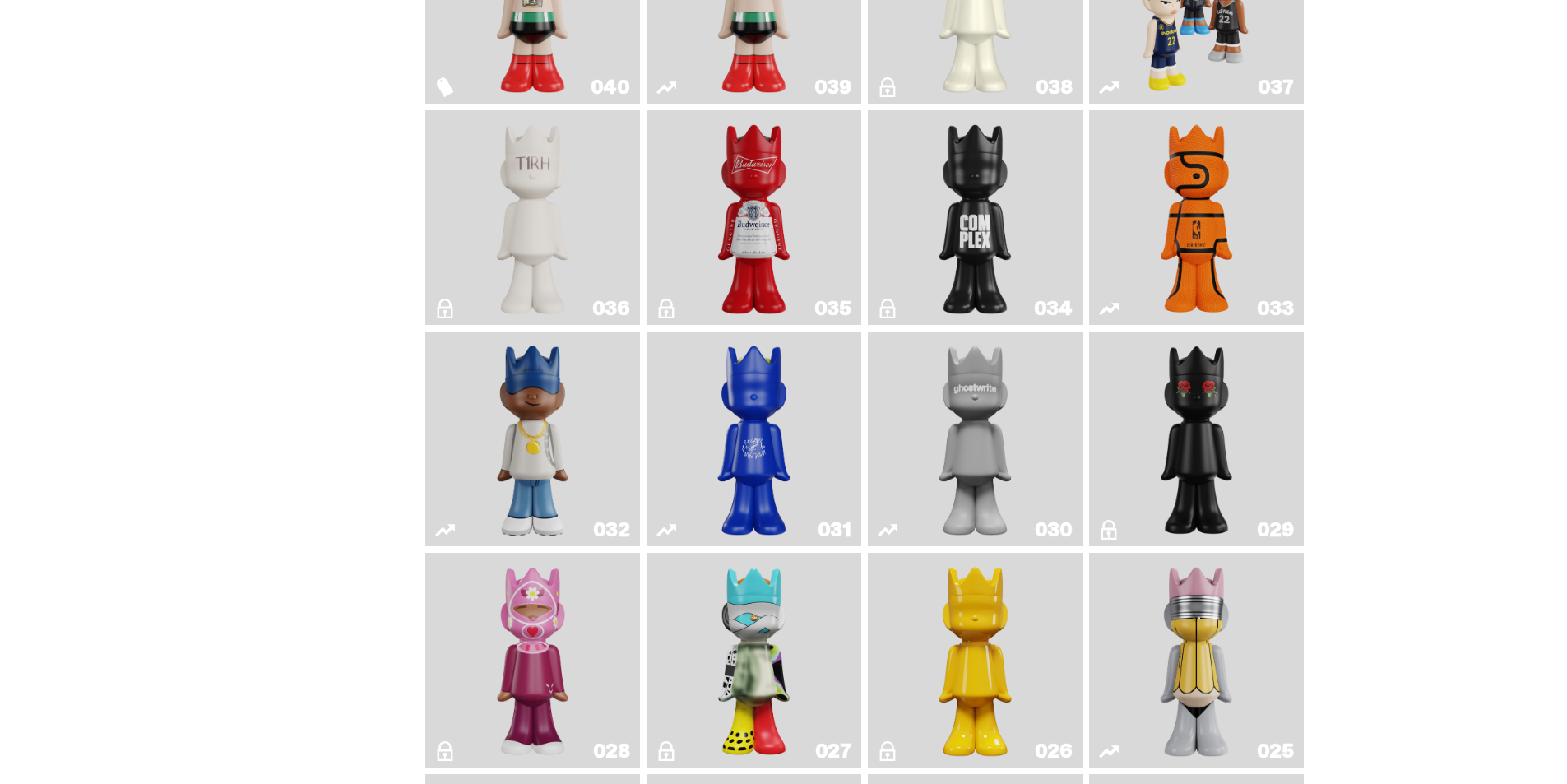
scroll to position [1451, 0]
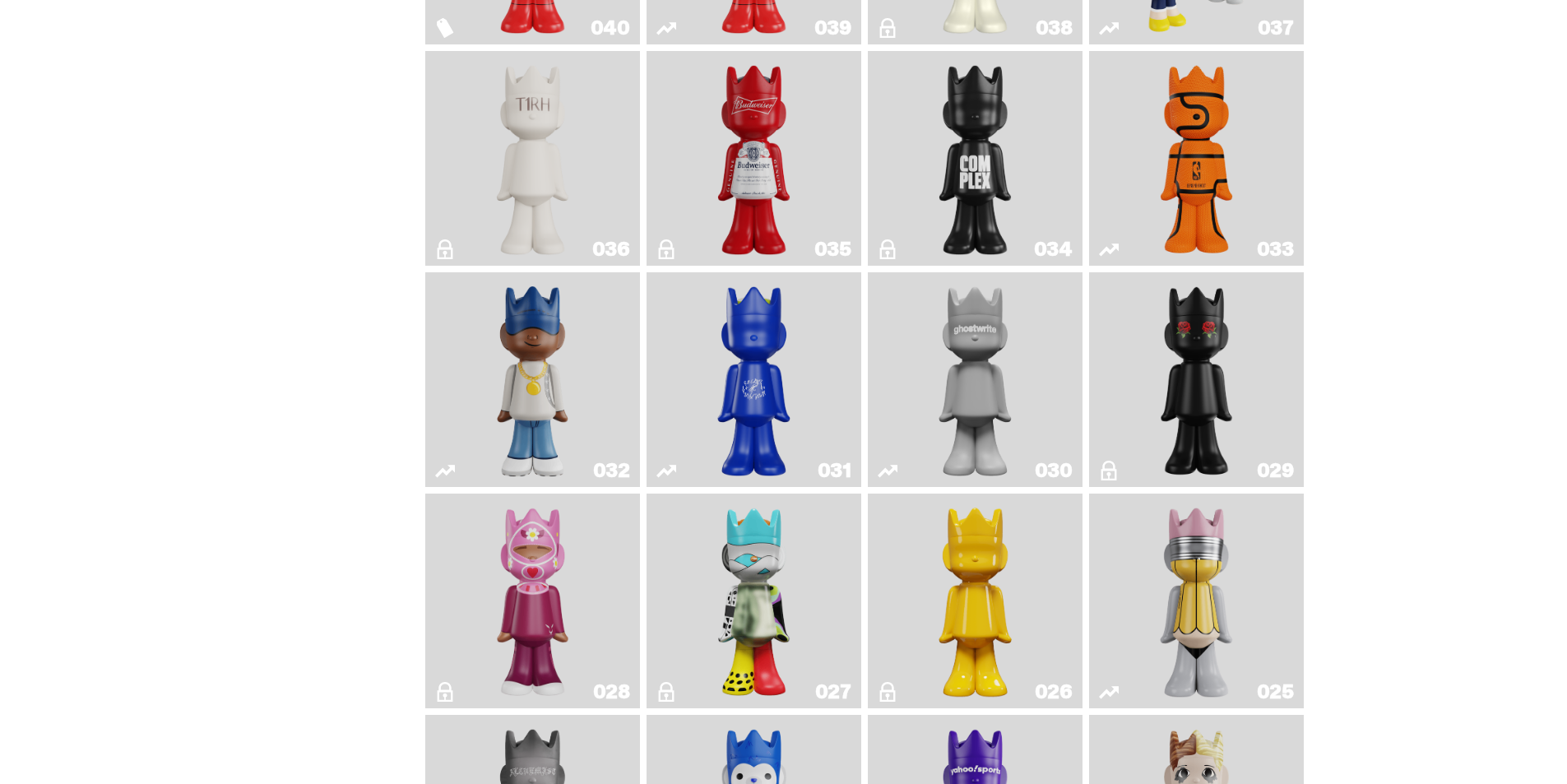
click at [788, 124] on img "The King of ghosts" at bounding box center [754, 158] width 87 height 201
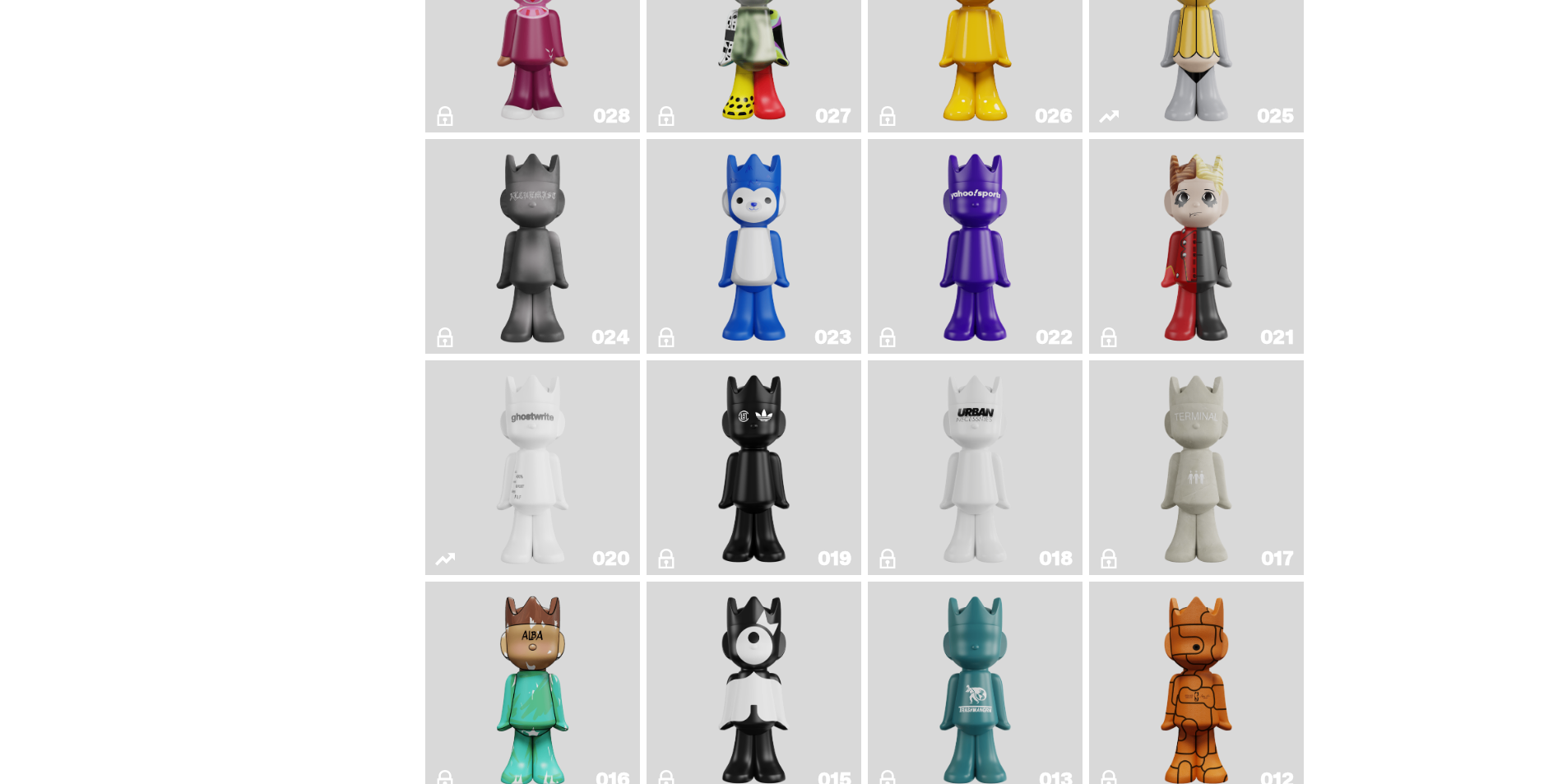
scroll to position [1533, 0]
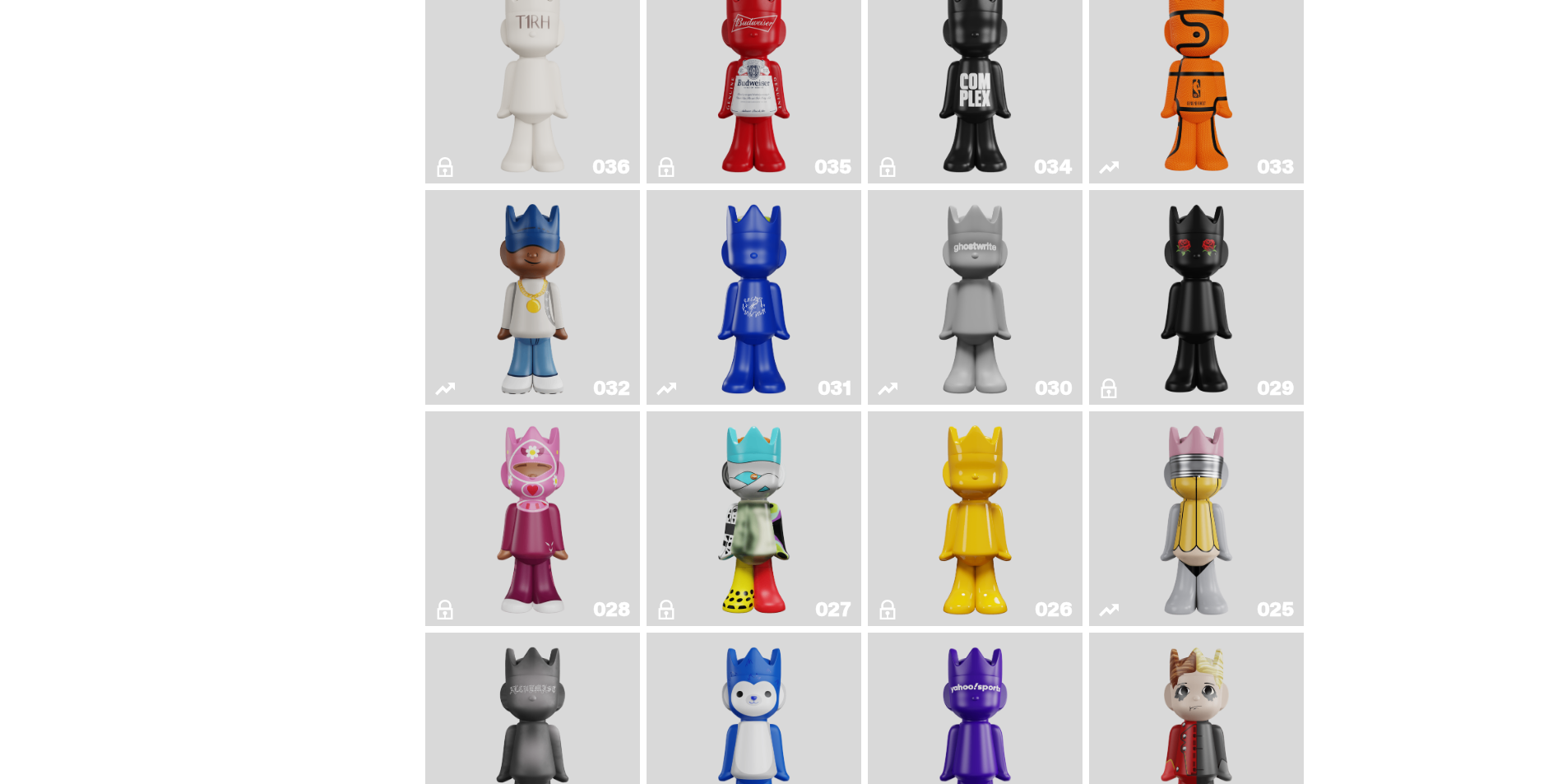
click at [543, 303] on img "Swingman" at bounding box center [533, 297] width 113 height 201
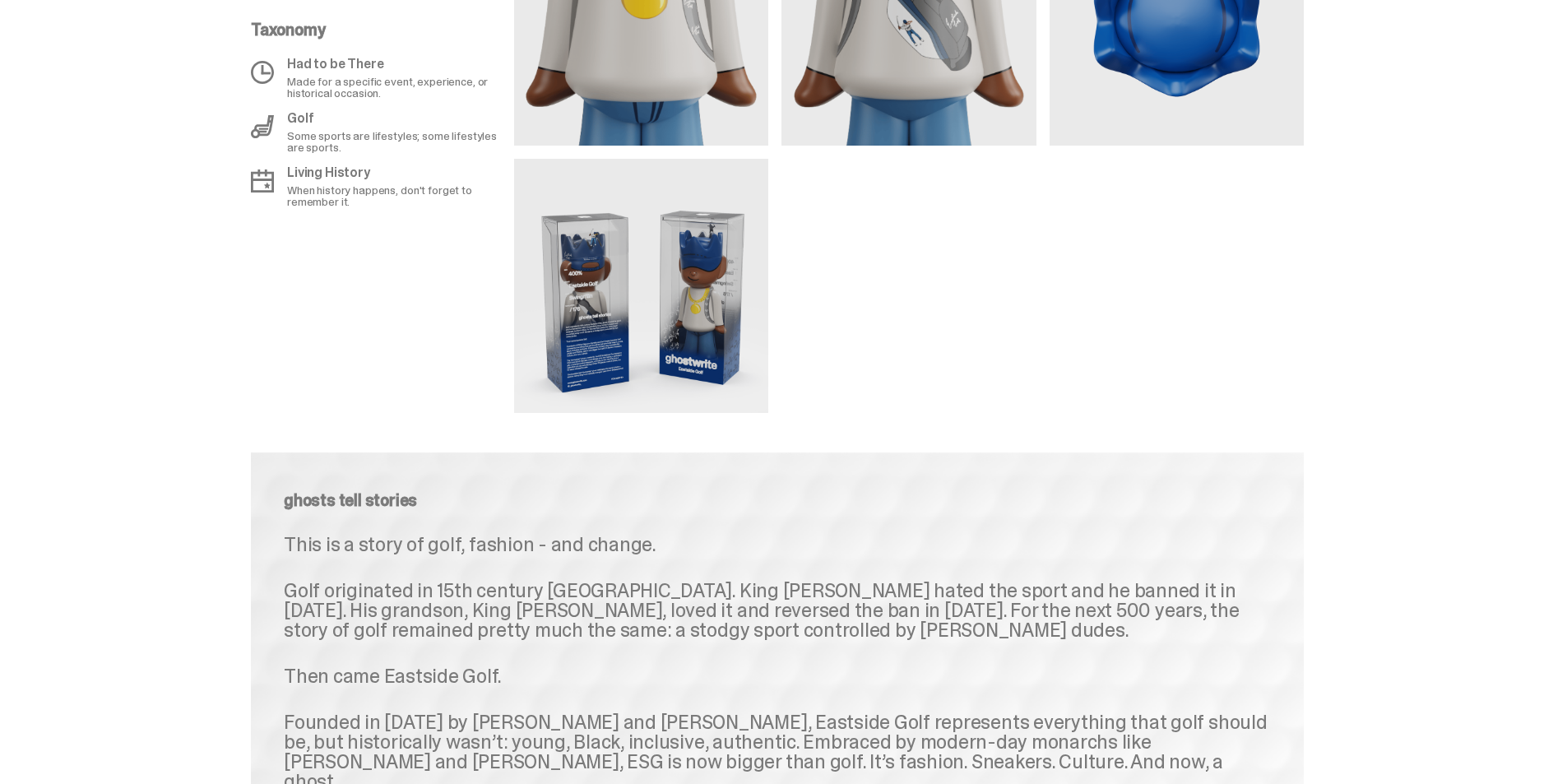
scroll to position [1645, 0]
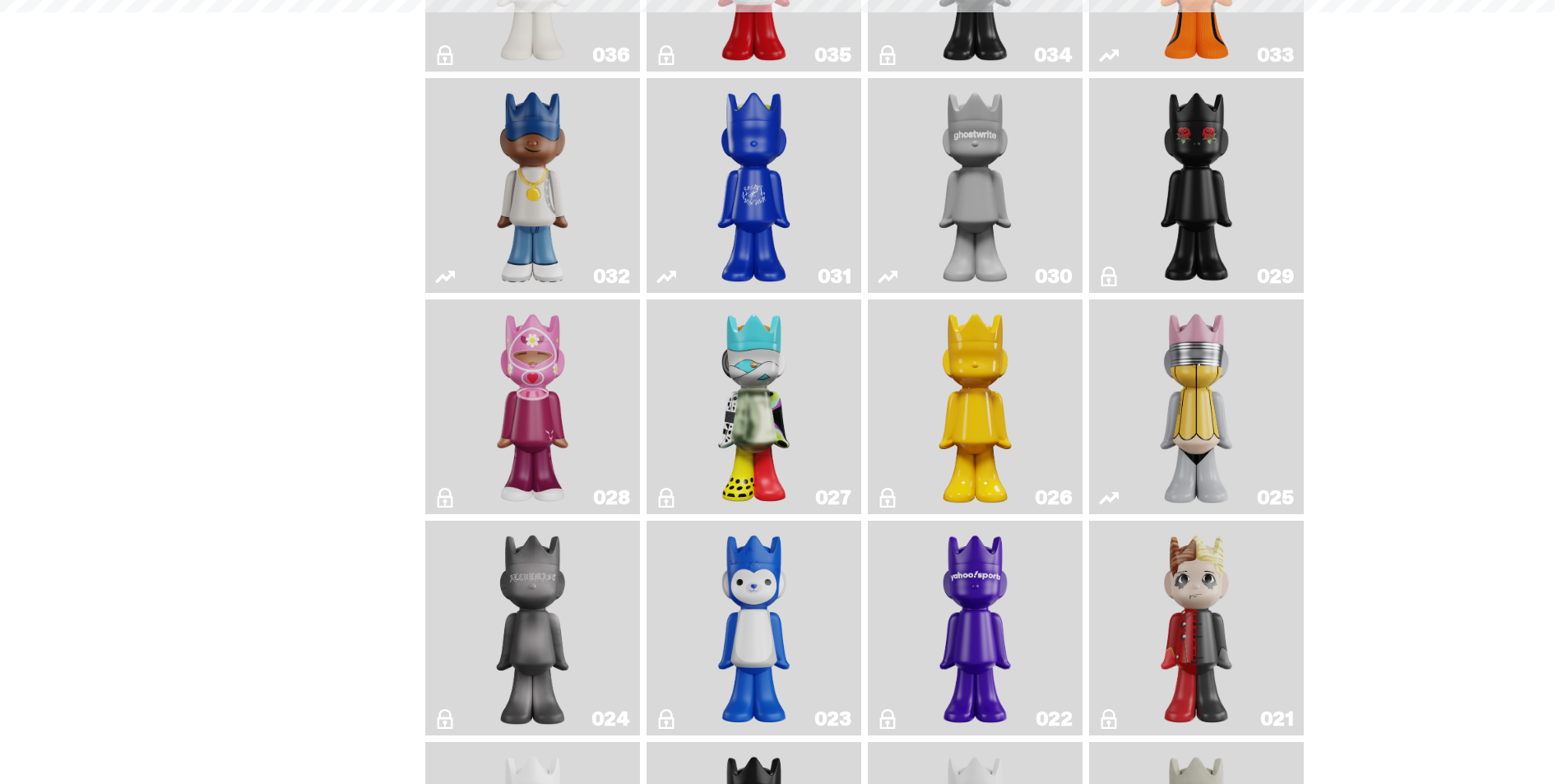
scroll to position [1533, 0]
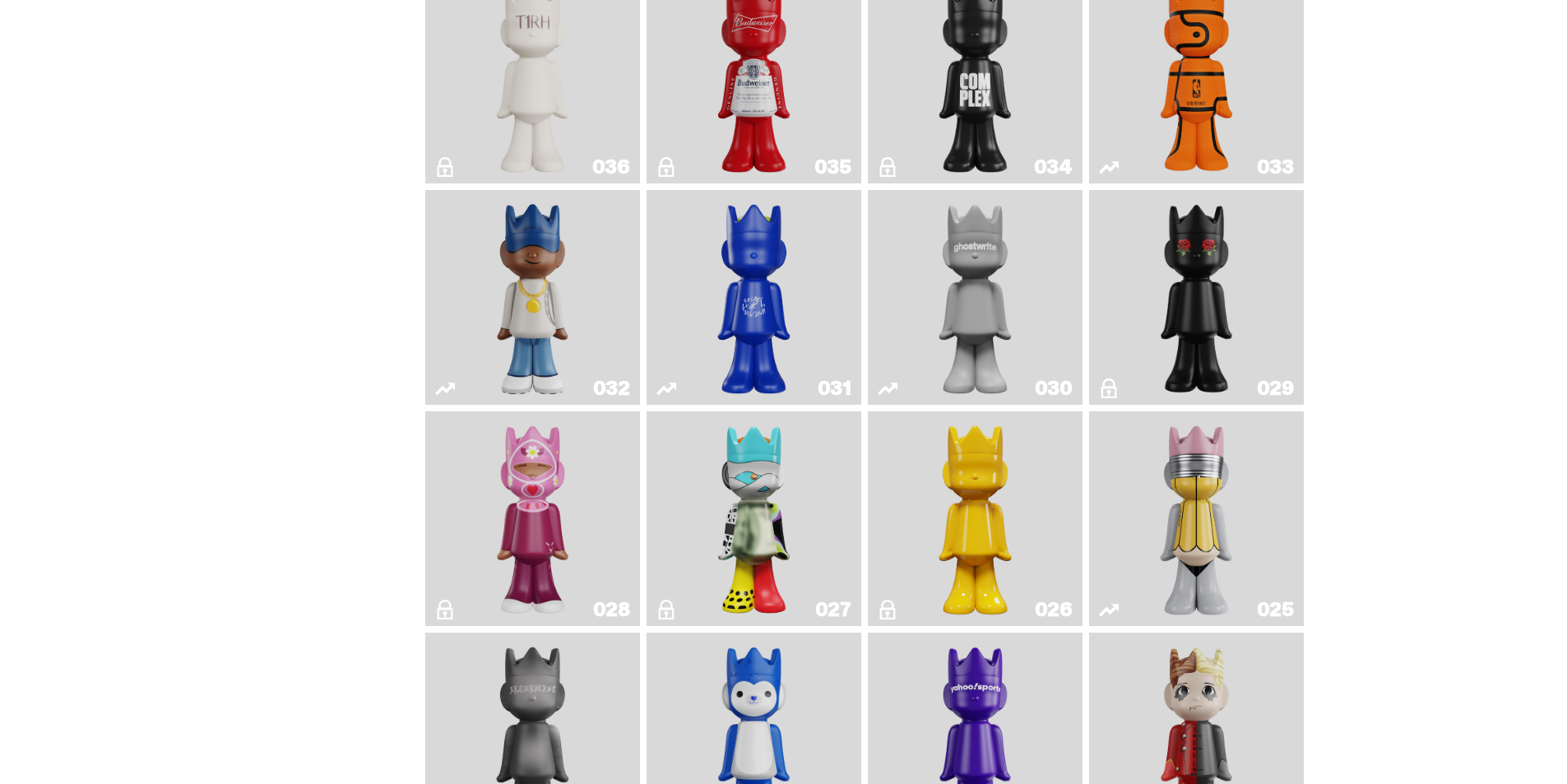
click at [786, 505] on img "What The MSCHF" at bounding box center [754, 518] width 87 height 201
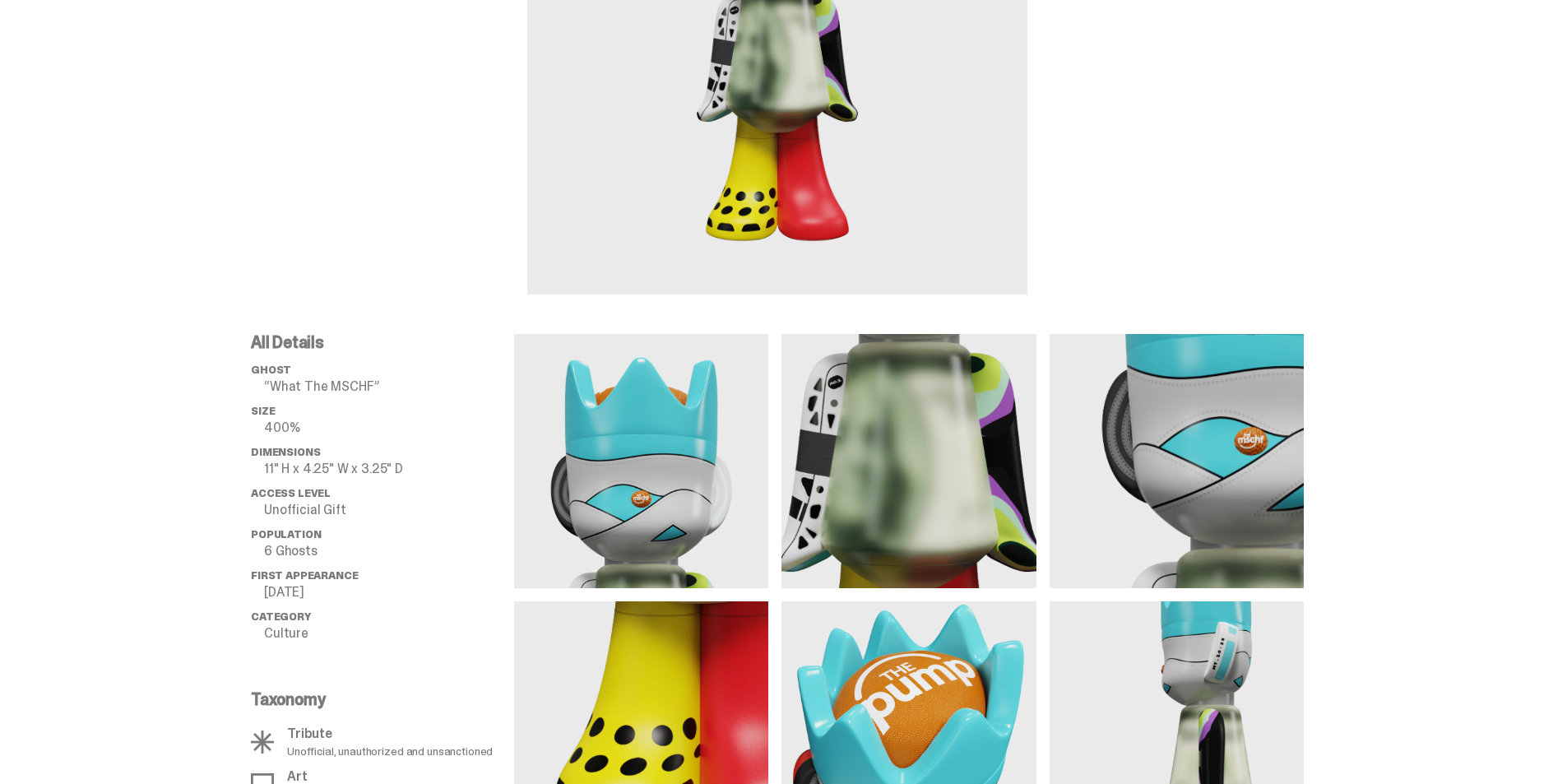
scroll to position [17, 0]
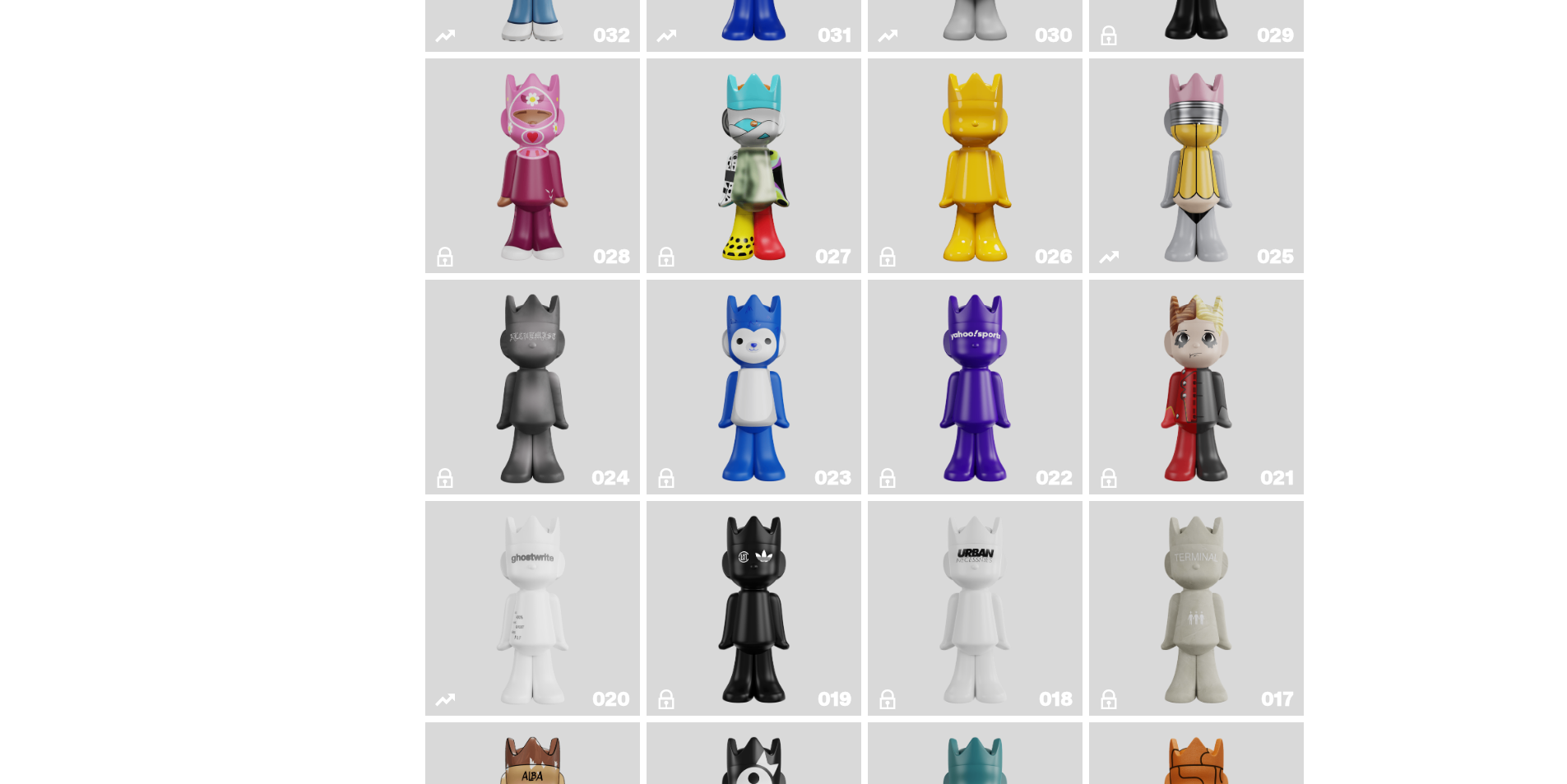
scroll to position [1944, 0]
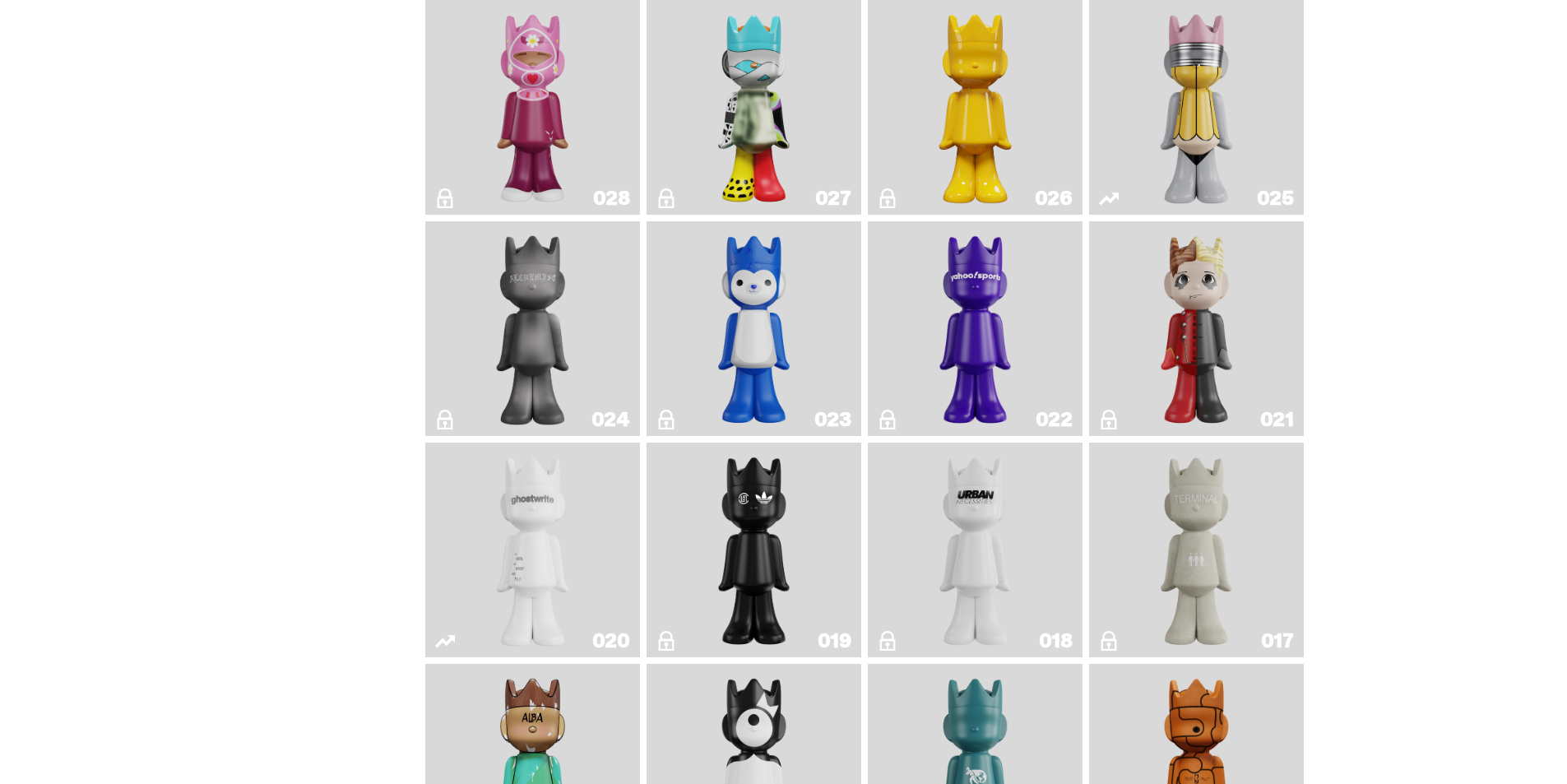
click at [1248, 104] on img "No. 2 Pencil" at bounding box center [1197, 107] width 113 height 201
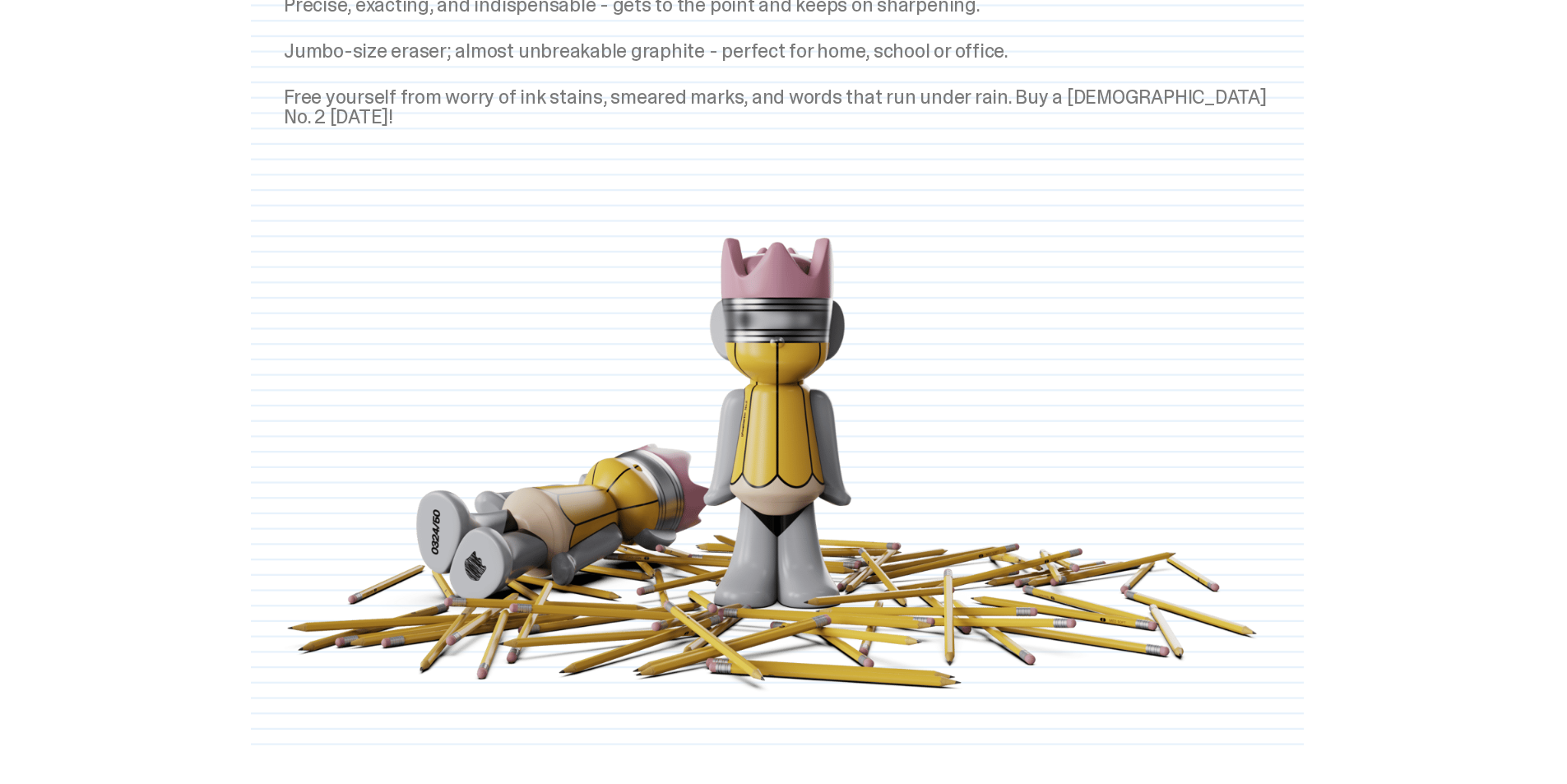
scroll to position [2058, 0]
